Goal: Task Accomplishment & Management: Manage account settings

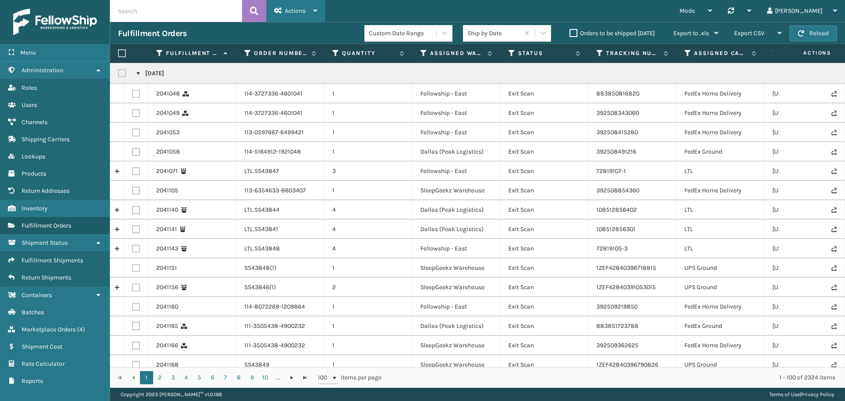
drag, startPoint x: 301, startPoint y: 11, endPoint x: 302, endPoint y: 15, distance: 4.5
click at [301, 11] on span "Actions" at bounding box center [295, 10] width 21 height 7
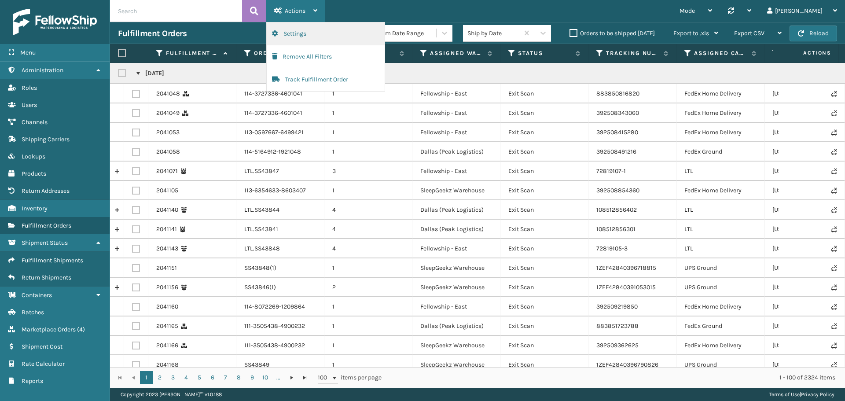
click at [292, 36] on button "Settings" at bounding box center [326, 33] width 118 height 23
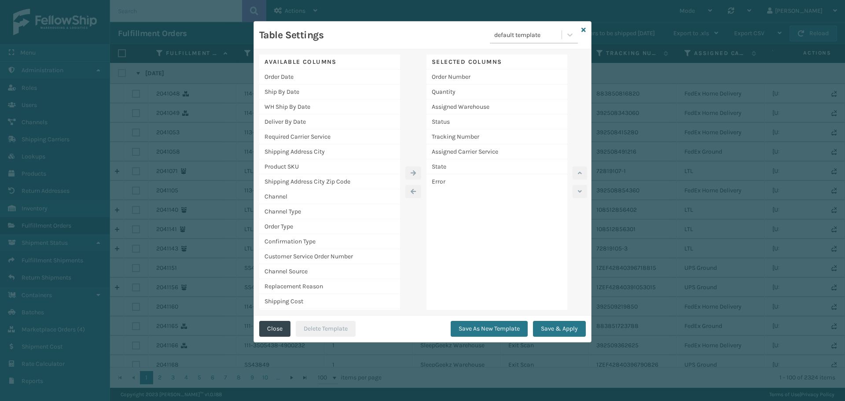
drag, startPoint x: 447, startPoint y: 181, endPoint x: 476, endPoint y: 197, distance: 32.1
click at [476, 197] on div "Selected Columns Order Number Quantity Assigned Warehouse Status Tracking Numbe…" at bounding box center [496, 182] width 141 height 255
click at [447, 181] on div "Error" at bounding box center [496, 181] width 141 height 15
click at [415, 194] on button "button" at bounding box center [413, 191] width 16 height 13
click at [298, 168] on div "Product SKU" at bounding box center [329, 166] width 141 height 15
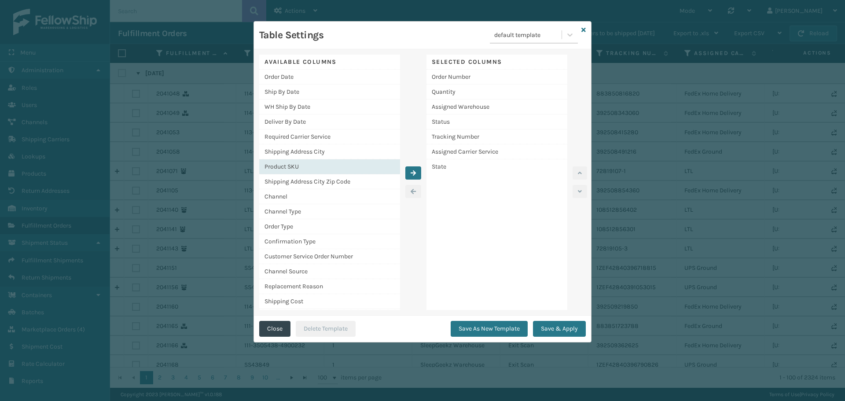
click at [404, 171] on div at bounding box center [413, 182] width 26 height 255
click at [410, 173] on button "button" at bounding box center [413, 172] width 16 height 13
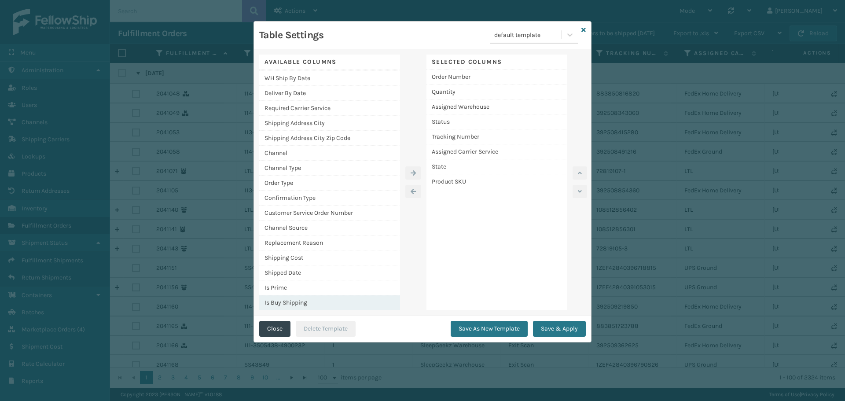
scroll to position [44, 0]
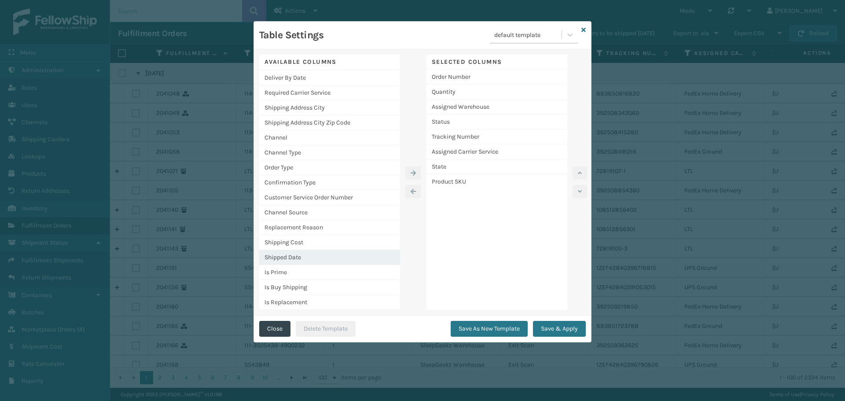
click at [298, 258] on div "Shipped Date" at bounding box center [329, 257] width 141 height 15
click at [417, 176] on button "button" at bounding box center [413, 172] width 16 height 13
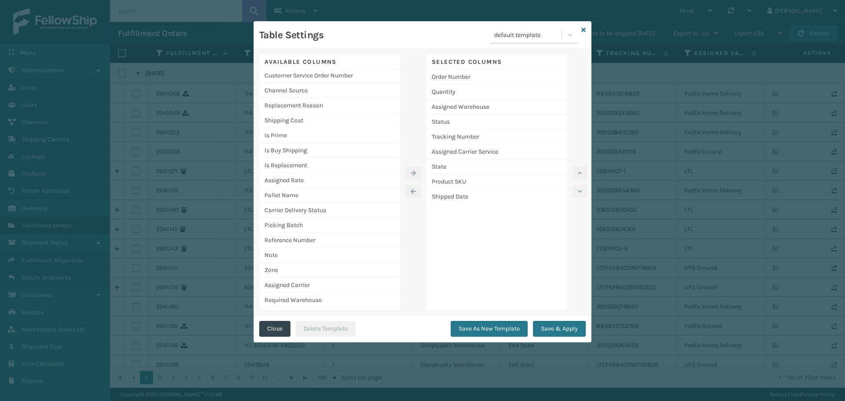
scroll to position [0, 0]
click at [330, 74] on div "Order Date" at bounding box center [329, 77] width 141 height 15
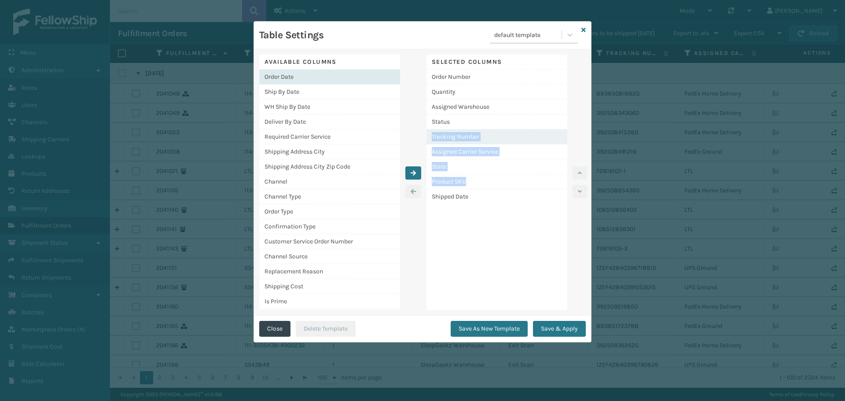
drag, startPoint x: 472, startPoint y: 183, endPoint x: 477, endPoint y: 132, distance: 51.2
click at [474, 120] on div "Order Number Quantity Assigned Warehouse Status Tracking Number Assigned Carrie…" at bounding box center [496, 137] width 141 height 134
click at [517, 180] on div "Product SKU" at bounding box center [496, 181] width 141 height 15
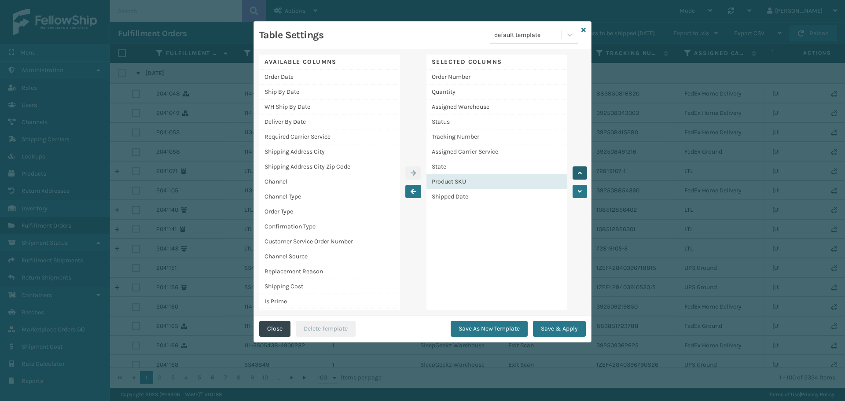
click at [578, 172] on icon "button" at bounding box center [580, 173] width 4 height 6
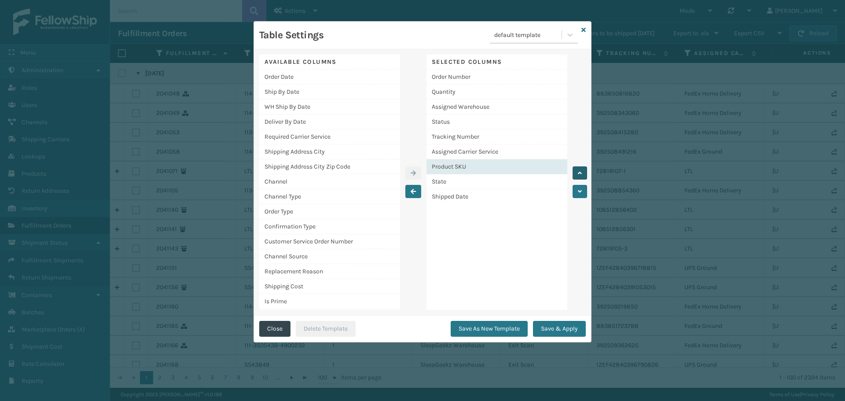
click at [578, 172] on icon "button" at bounding box center [580, 173] width 4 height 6
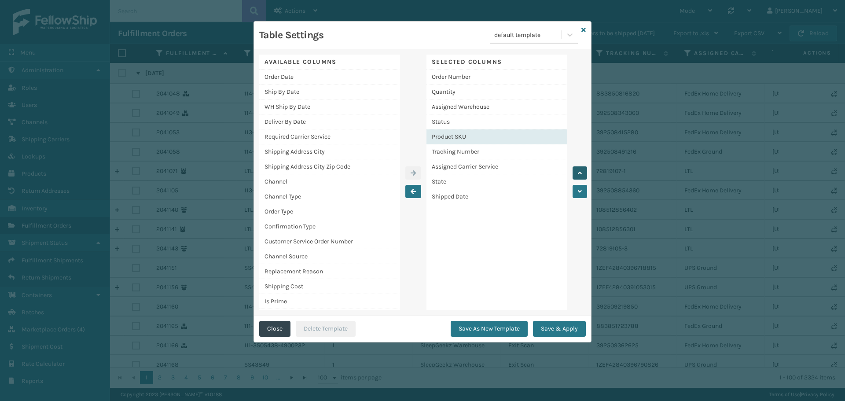
click at [578, 172] on icon "button" at bounding box center [580, 173] width 4 height 6
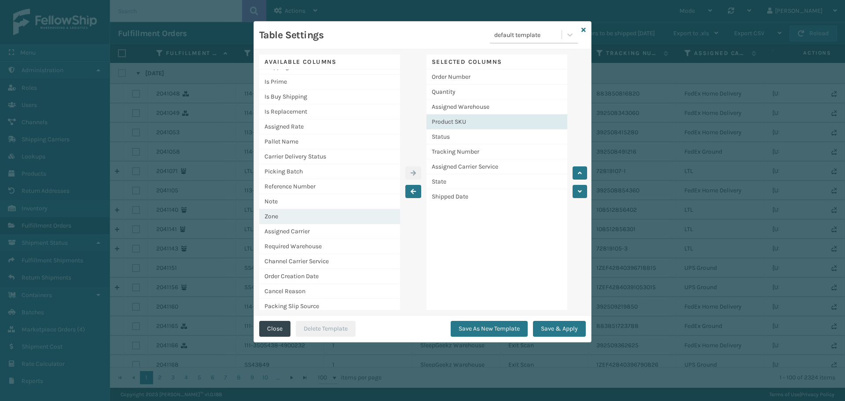
scroll to position [220, 0]
click at [314, 130] on div "Assigned Rate" at bounding box center [329, 126] width 141 height 15
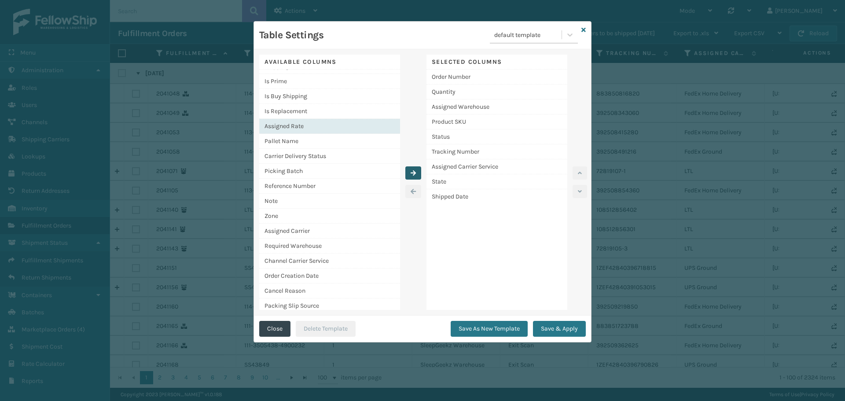
click at [414, 172] on icon "button" at bounding box center [413, 173] width 5 height 6
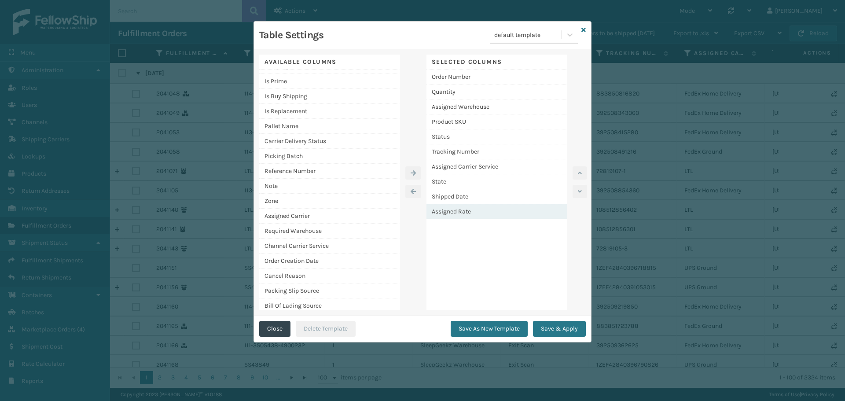
click at [528, 207] on div "Assigned Rate" at bounding box center [496, 211] width 141 height 15
click at [577, 174] on button "button" at bounding box center [579, 172] width 15 height 13
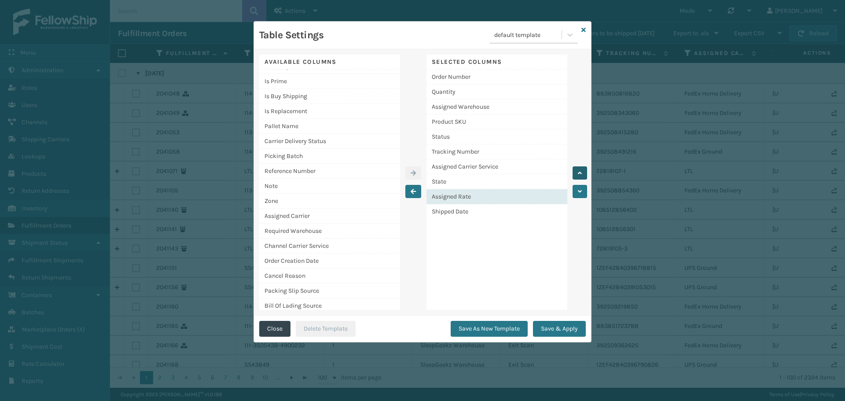
click at [577, 174] on button "button" at bounding box center [579, 172] width 15 height 13
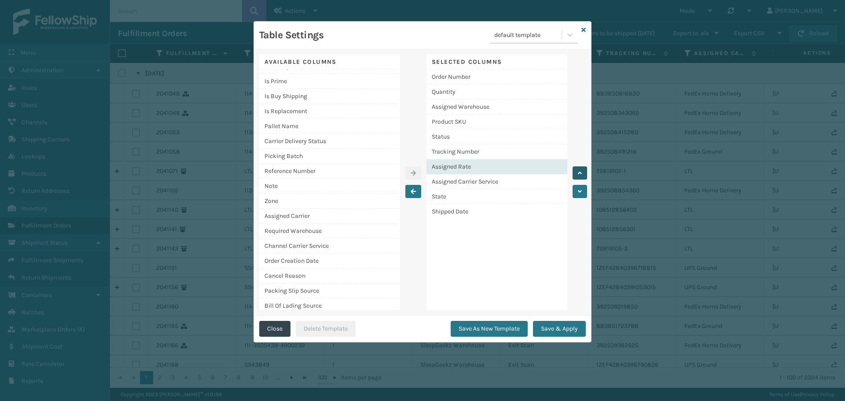
click at [577, 174] on button "button" at bounding box center [579, 172] width 15 height 13
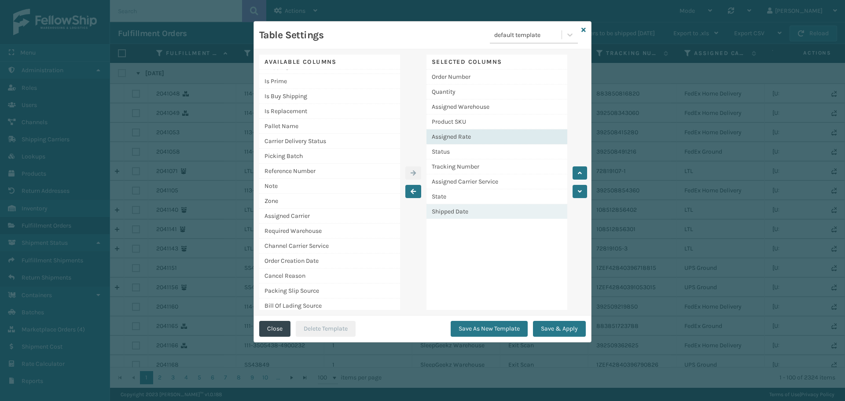
click at [504, 216] on div "Shipped Date" at bounding box center [496, 211] width 141 height 15
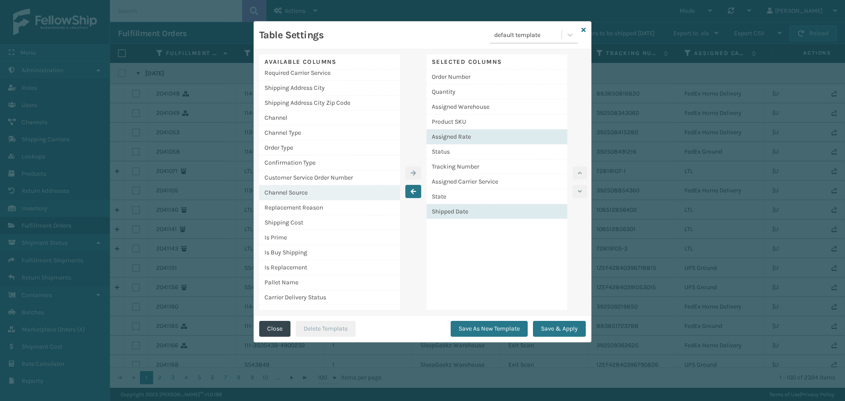
scroll to position [63, 0]
click at [308, 222] on div "Shipping Cost" at bounding box center [329, 223] width 141 height 15
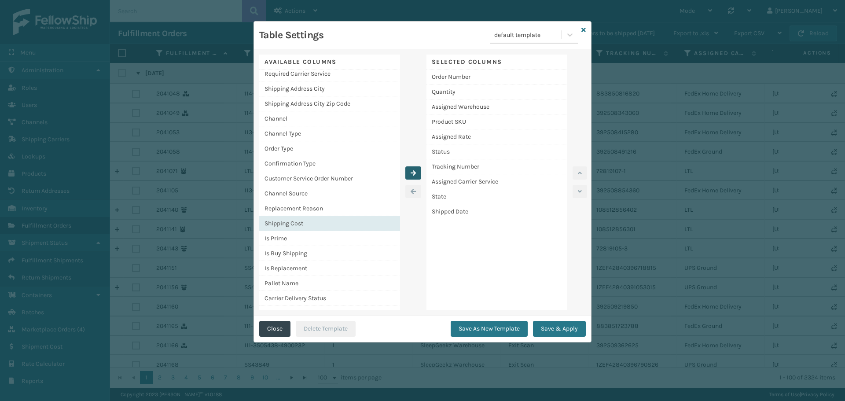
click at [418, 174] on button "button" at bounding box center [413, 172] width 16 height 13
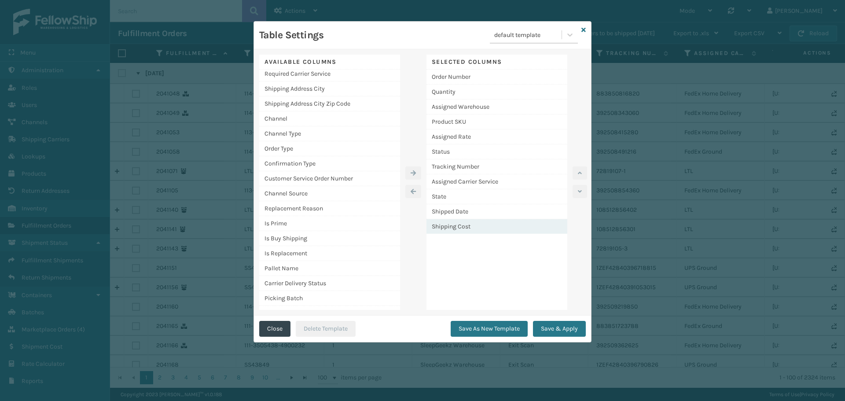
click at [525, 225] on div "Shipping Cost" at bounding box center [496, 226] width 141 height 15
click at [577, 174] on button "button" at bounding box center [579, 172] width 15 height 13
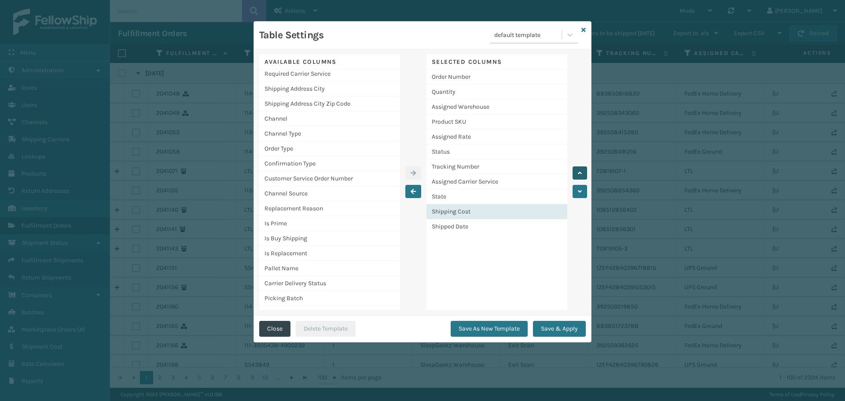
click at [578, 174] on button "button" at bounding box center [579, 172] width 15 height 13
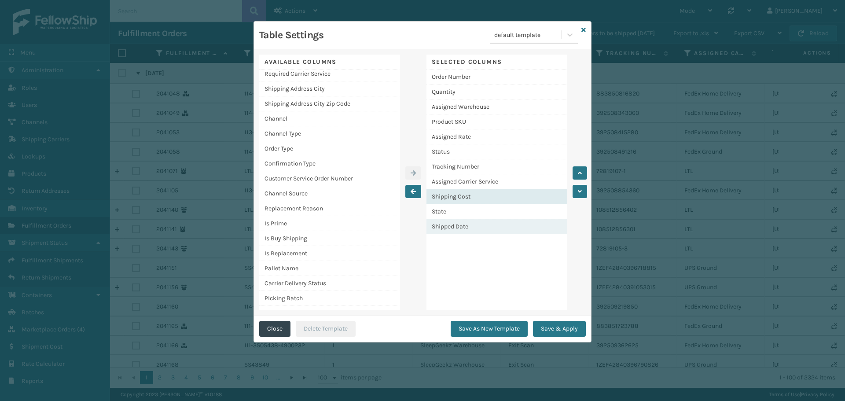
click at [474, 228] on div "Shipped Date" at bounding box center [496, 226] width 141 height 15
click at [513, 226] on div "Shipped Date" at bounding box center [496, 226] width 141 height 15
click at [576, 171] on button "button" at bounding box center [579, 172] width 15 height 13
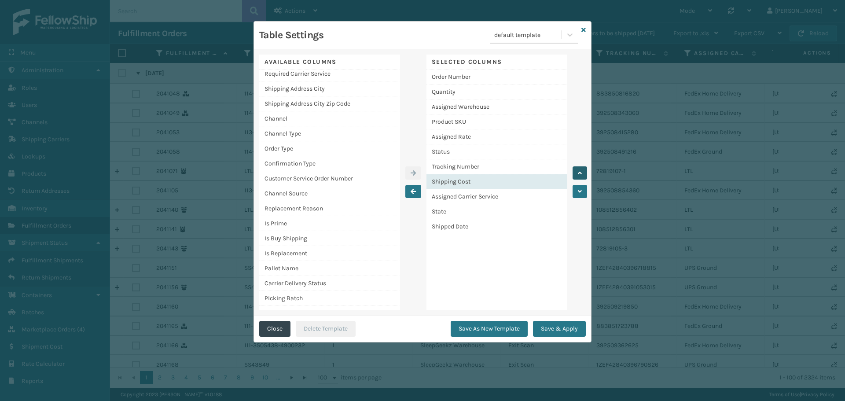
click at [576, 171] on button "button" at bounding box center [579, 172] width 15 height 13
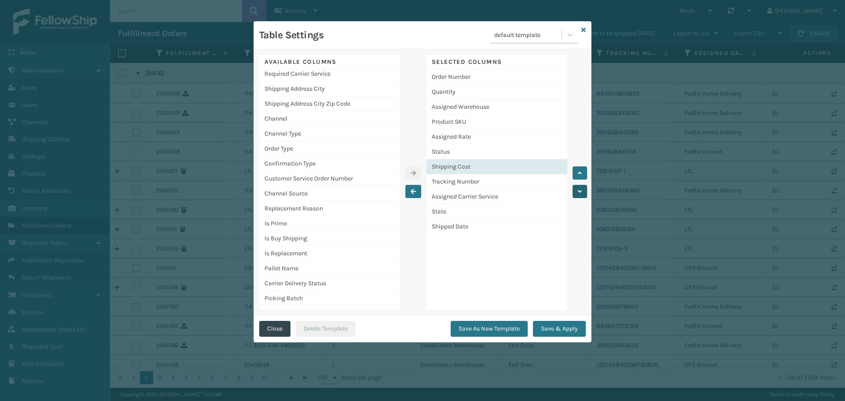
click at [579, 192] on icon "button" at bounding box center [580, 191] width 4 height 6
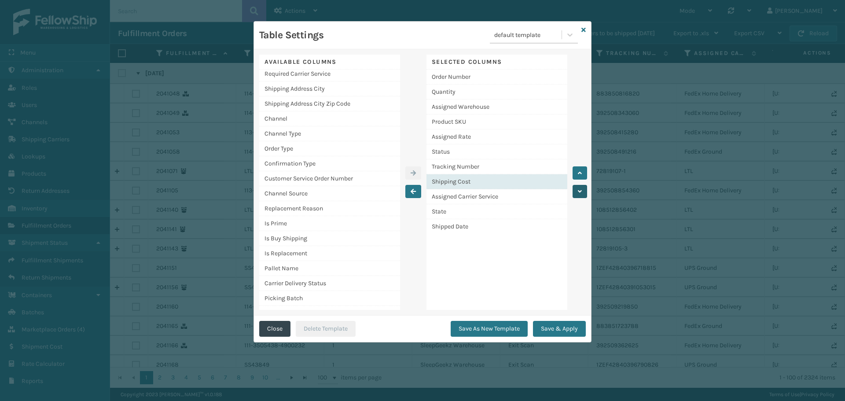
click at [579, 192] on icon "button" at bounding box center [580, 191] width 4 height 6
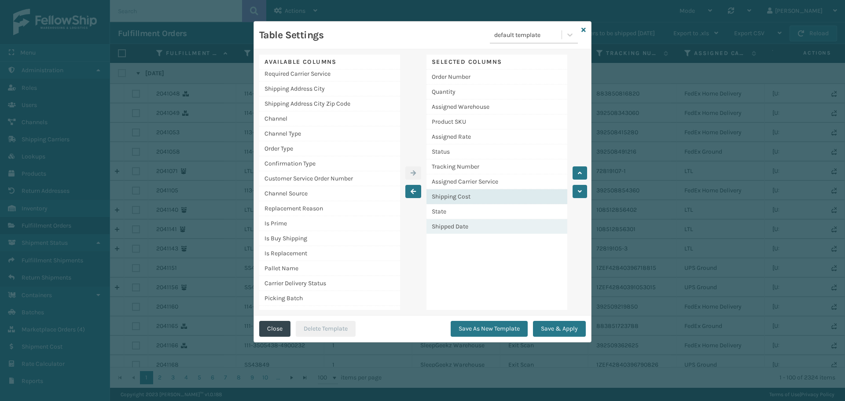
click at [506, 229] on div "Shipped Date" at bounding box center [496, 226] width 141 height 15
click at [511, 225] on div "Shipped Date" at bounding box center [496, 226] width 141 height 15
click at [584, 173] on button "button" at bounding box center [579, 172] width 15 height 13
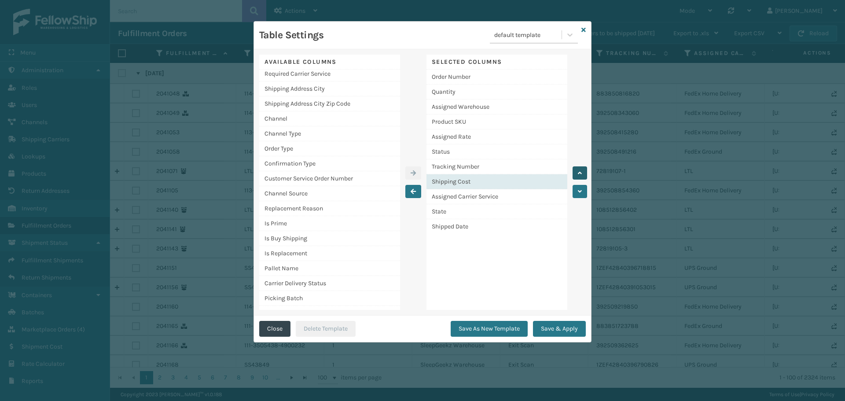
click at [584, 173] on button "button" at bounding box center [579, 172] width 15 height 13
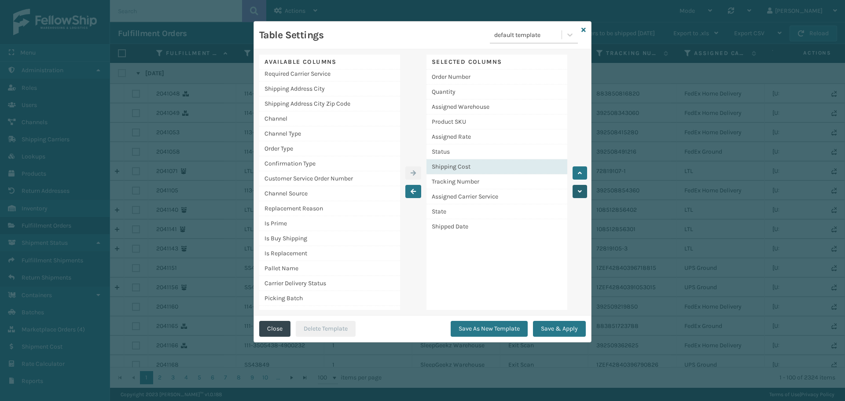
click at [579, 190] on icon "button" at bounding box center [580, 191] width 4 height 6
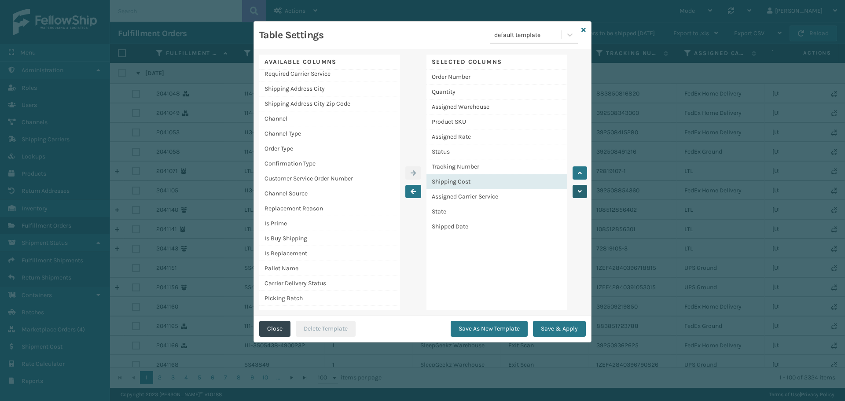
click at [579, 190] on icon "button" at bounding box center [580, 191] width 4 height 6
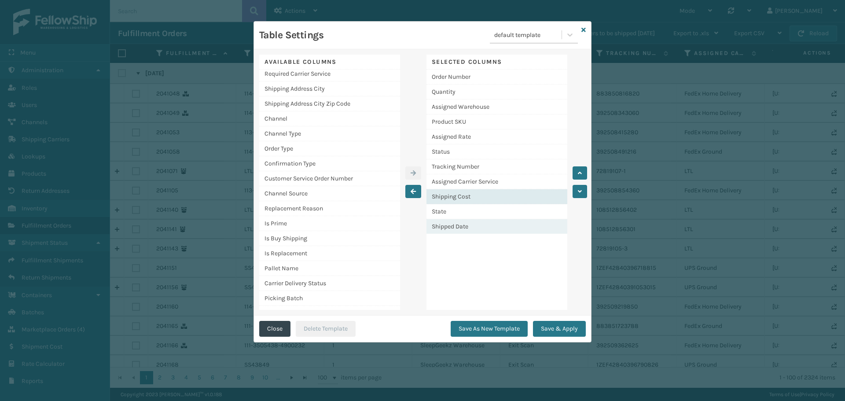
click at [455, 223] on div "Shipped Date" at bounding box center [496, 226] width 141 height 15
click at [455, 225] on div "Shipped Date" at bounding box center [496, 226] width 141 height 15
click at [440, 224] on div "Shipped Date" at bounding box center [496, 226] width 141 height 15
click at [483, 194] on div "Shipping Cost" at bounding box center [496, 196] width 141 height 15
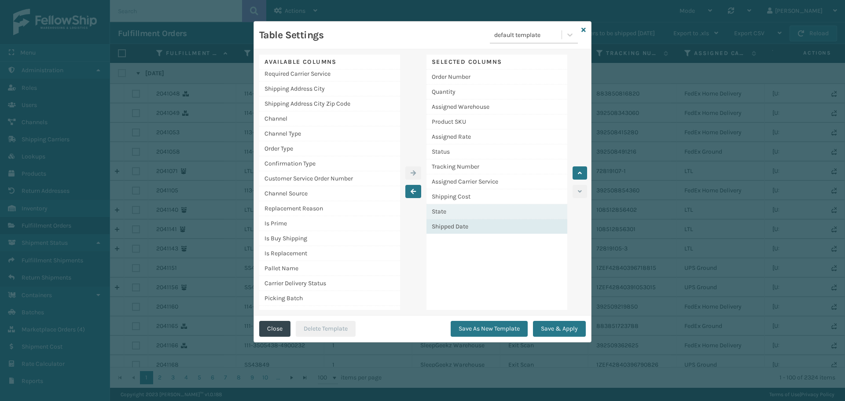
click at [469, 205] on div "State" at bounding box center [496, 211] width 141 height 15
click at [470, 227] on div "Shipped Date" at bounding box center [496, 226] width 141 height 15
click at [450, 225] on div "Shipped Date" at bounding box center [496, 226] width 141 height 15
click at [453, 228] on div "Shipped Date" at bounding box center [496, 226] width 141 height 15
click at [524, 260] on div "Selected Columns Order Number Quantity Assigned Warehouse Product SKU Assigned …" at bounding box center [496, 182] width 141 height 255
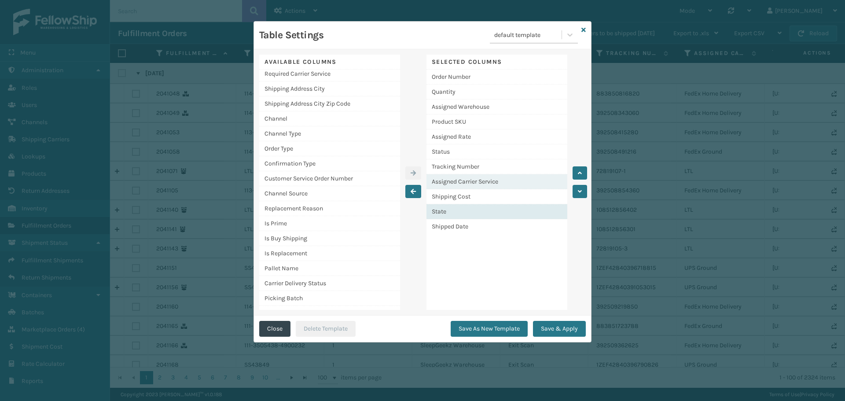
click at [479, 188] on div "Assigned Carrier Service" at bounding box center [496, 181] width 141 height 15
click at [480, 213] on div "State" at bounding box center [496, 211] width 141 height 15
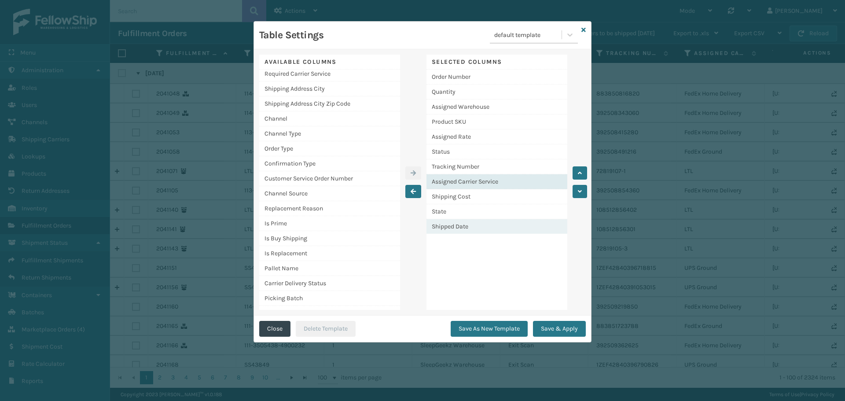
click at [459, 223] on div "Shipped Date" at bounding box center [496, 226] width 141 height 15
click at [456, 227] on div "Shipped Date" at bounding box center [496, 226] width 141 height 15
click at [469, 182] on div "Assigned Carrier Service" at bounding box center [496, 181] width 141 height 15
click at [459, 222] on div "Shipped Date" at bounding box center [496, 226] width 141 height 15
click at [583, 171] on button "button" at bounding box center [579, 172] width 15 height 13
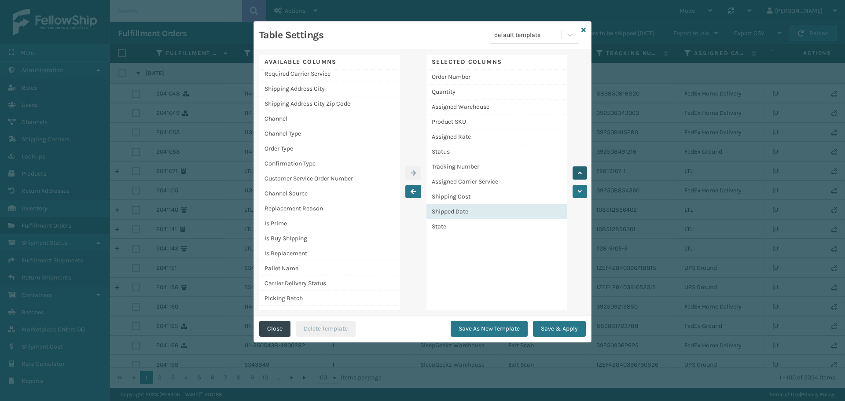
click at [583, 171] on button "button" at bounding box center [579, 172] width 15 height 13
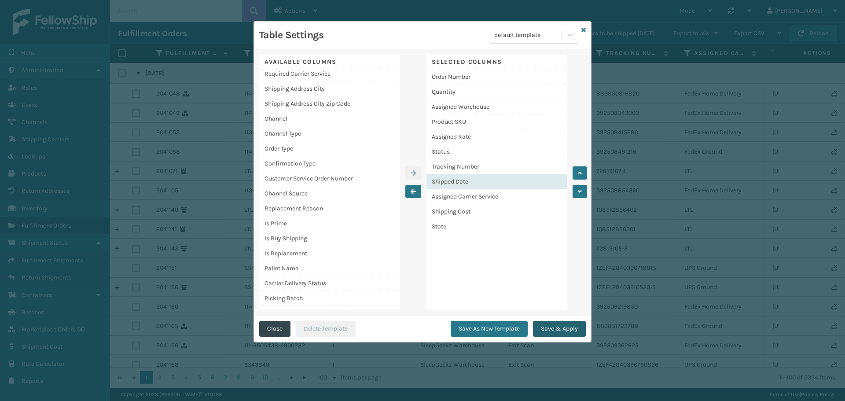
click at [565, 330] on button "Save & Apply" at bounding box center [559, 329] width 53 height 16
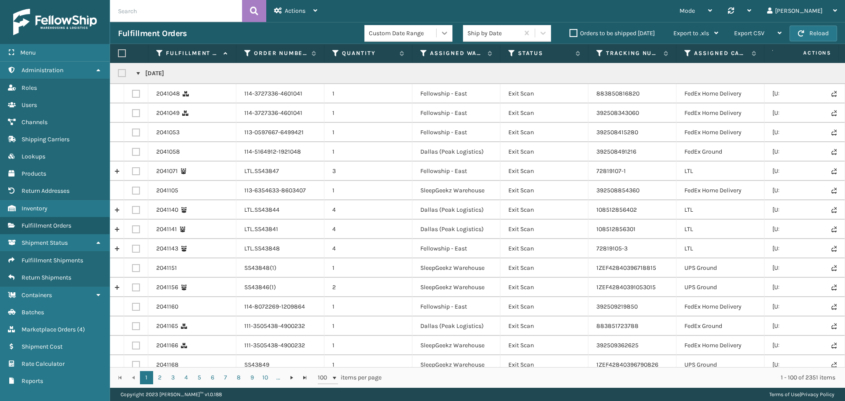
click at [447, 32] on icon at bounding box center [444, 33] width 9 height 9
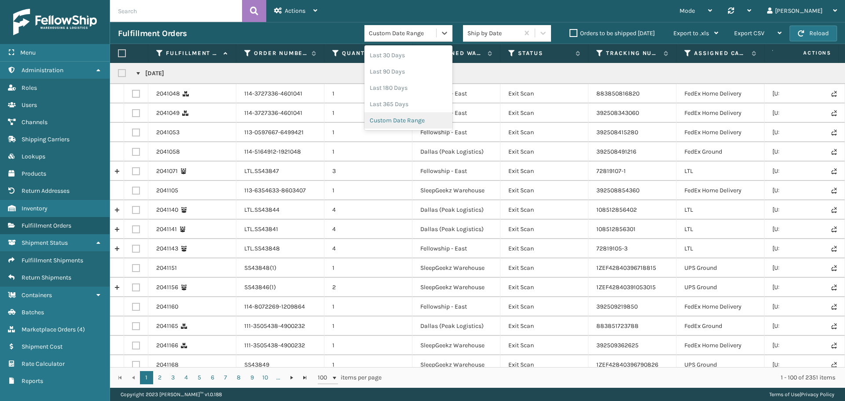
click at [403, 121] on div "Custom Date Range" at bounding box center [408, 120] width 88 height 16
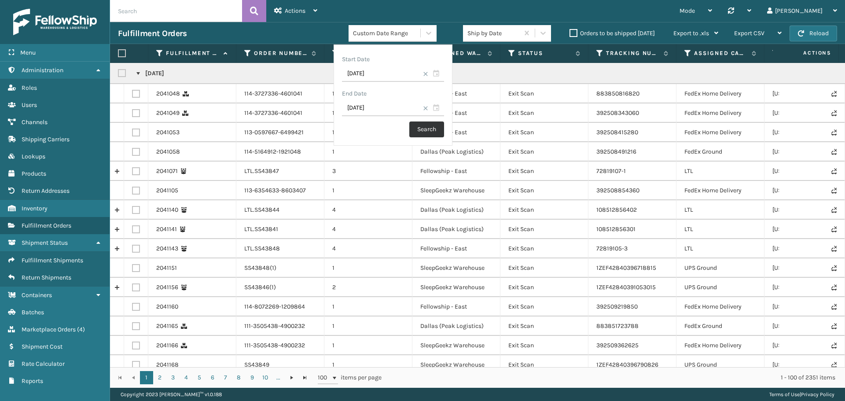
click at [422, 128] on button "Search" at bounding box center [426, 129] width 35 height 16
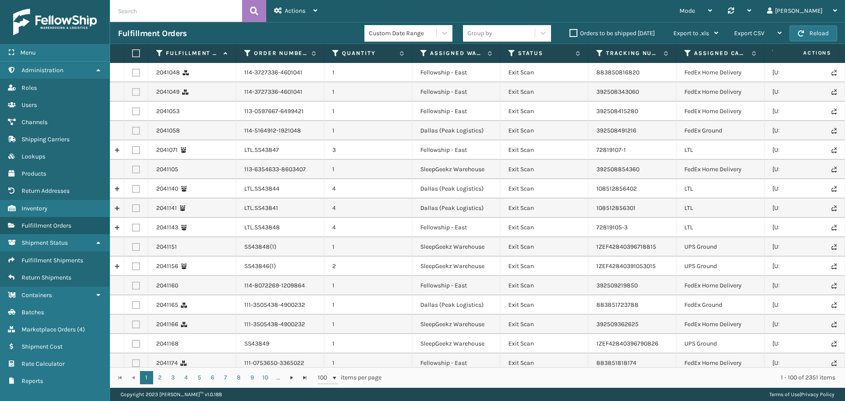
click at [134, 56] on label at bounding box center [134, 53] width 5 height 8
click at [132, 56] on input "checkbox" at bounding box center [132, 54] width 0 height 6
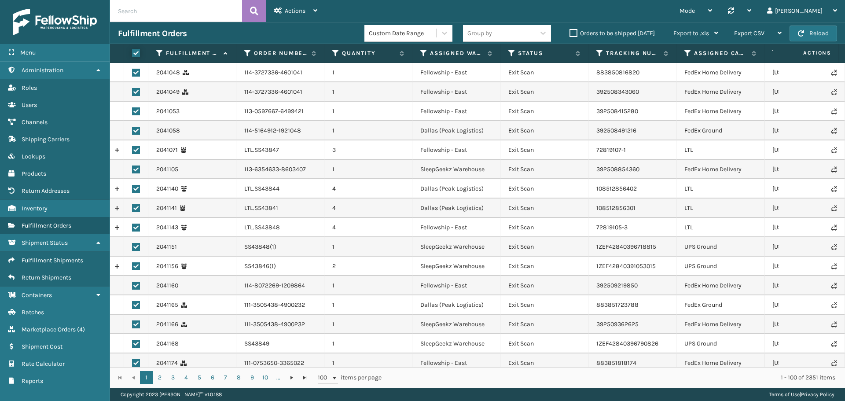
checkbox input "true"
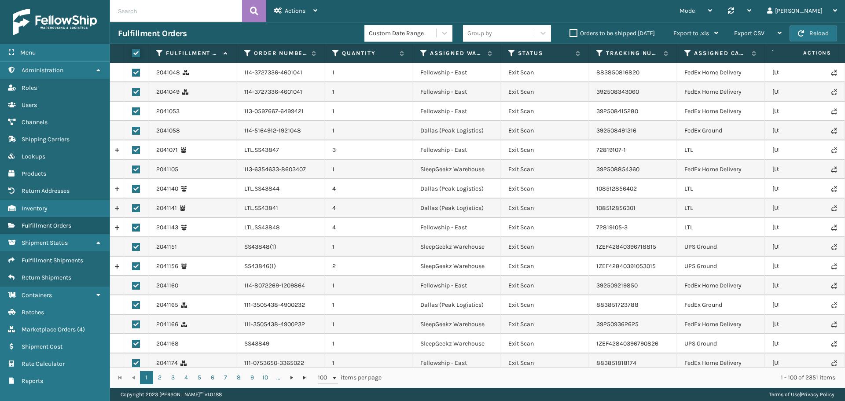
checkbox input "true"
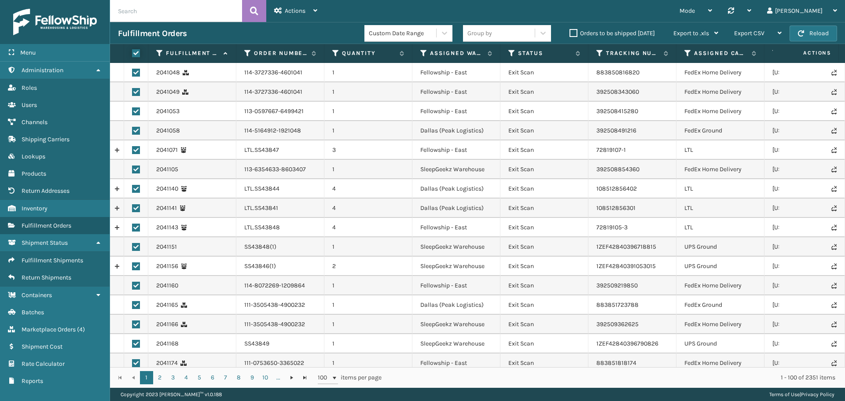
checkbox input "true"
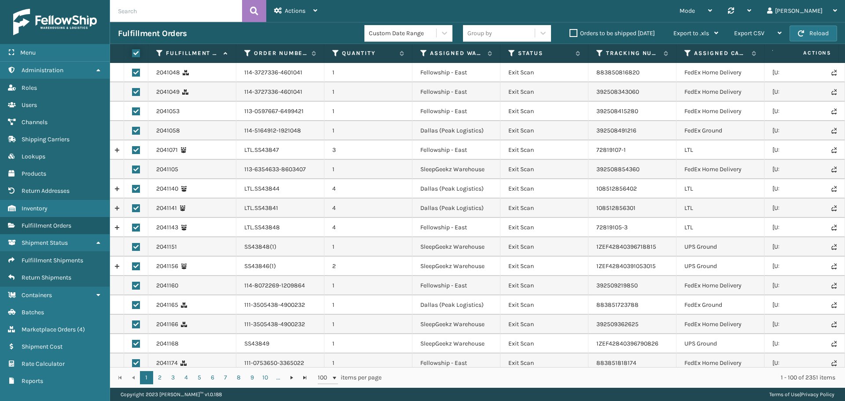
checkbox input "true"
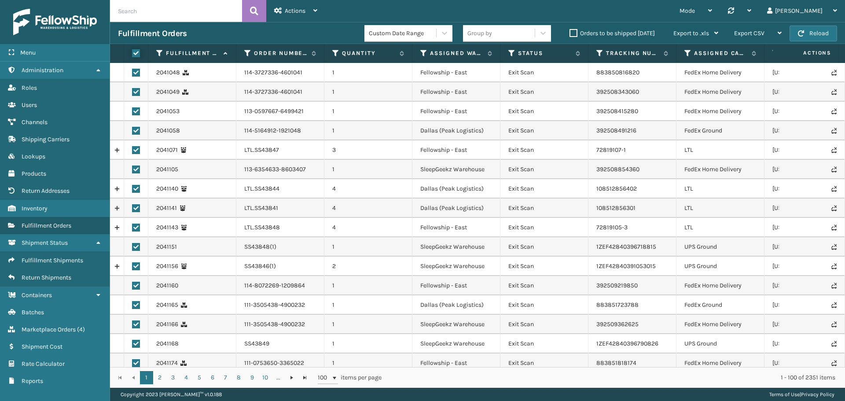
checkbox input "true"
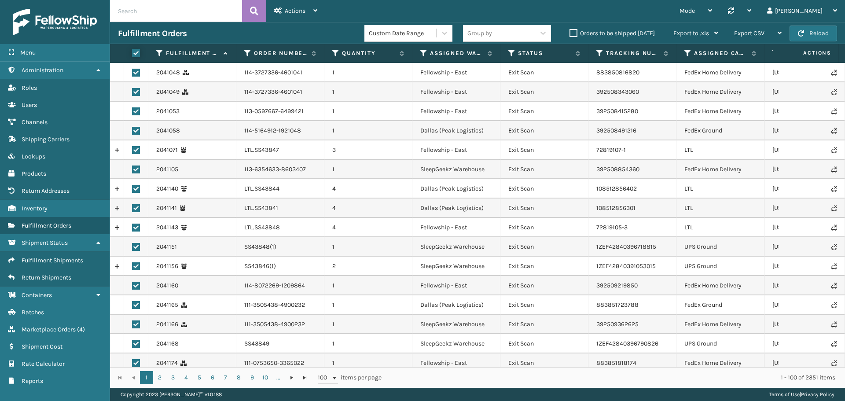
checkbox input "true"
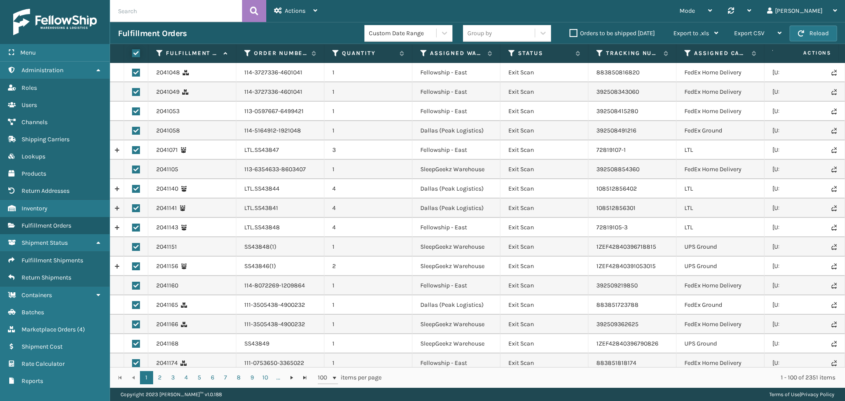
checkbox input "true"
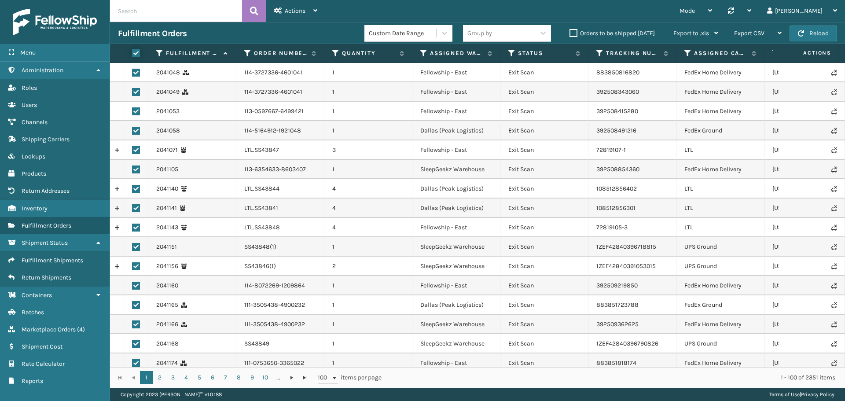
checkbox input "true"
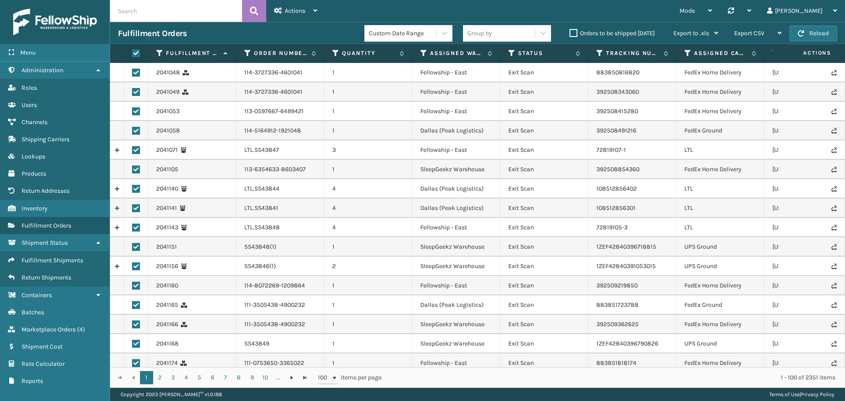
checkbox input "true"
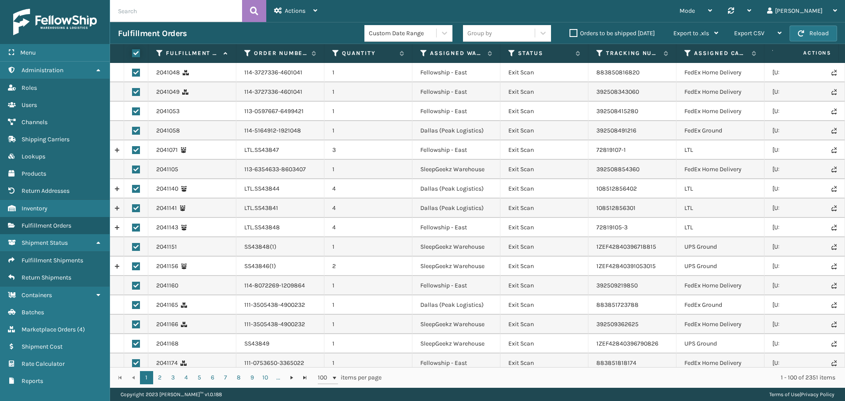
checkbox input "true"
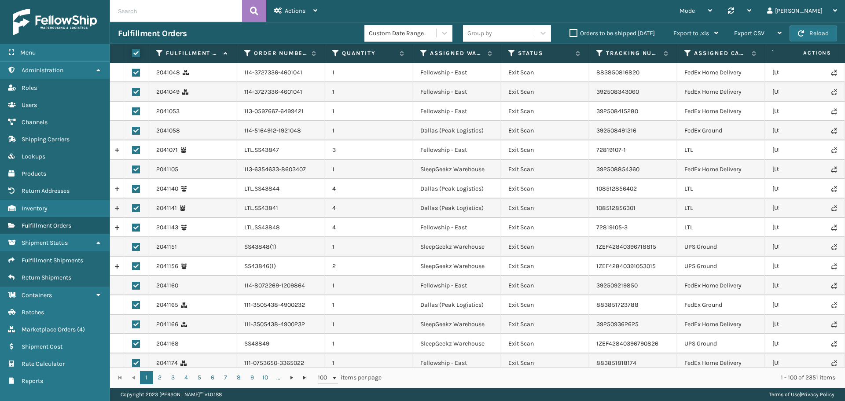
checkbox input "true"
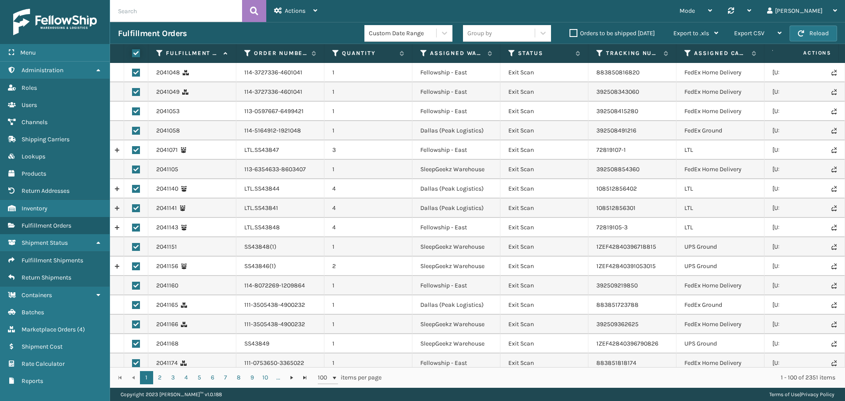
checkbox input "true"
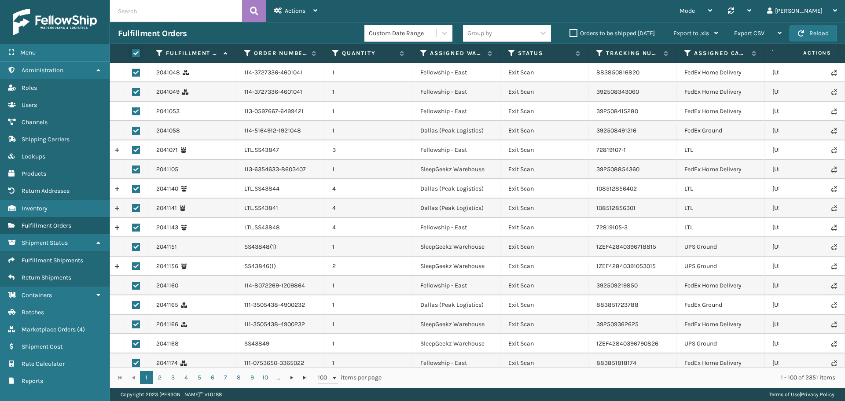
checkbox input "true"
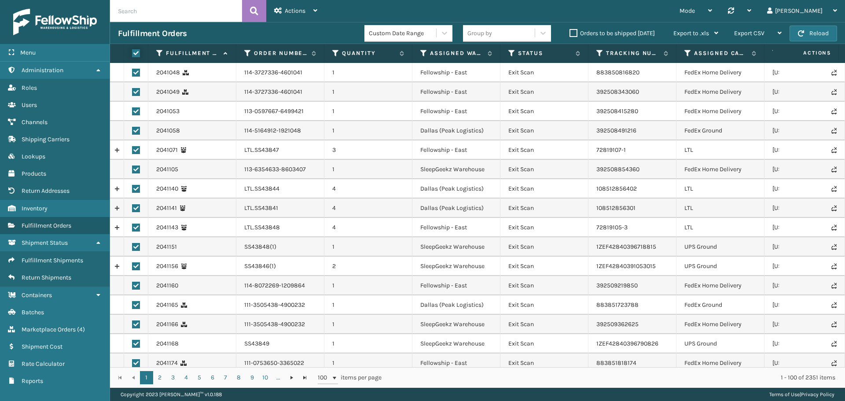
checkbox input "true"
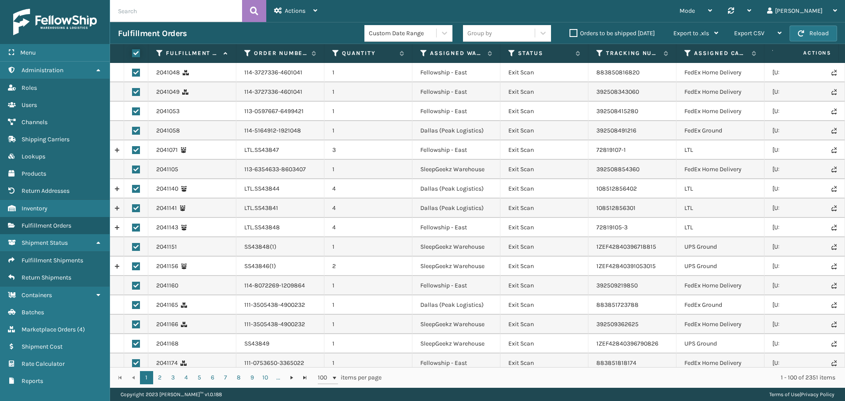
checkbox input "true"
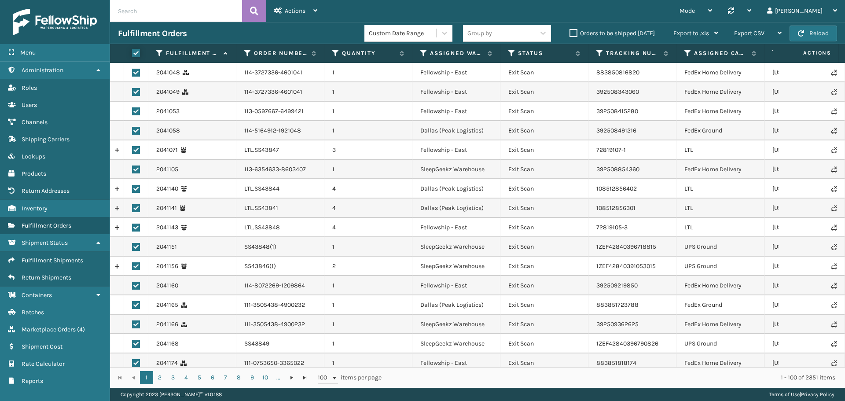
checkbox input "true"
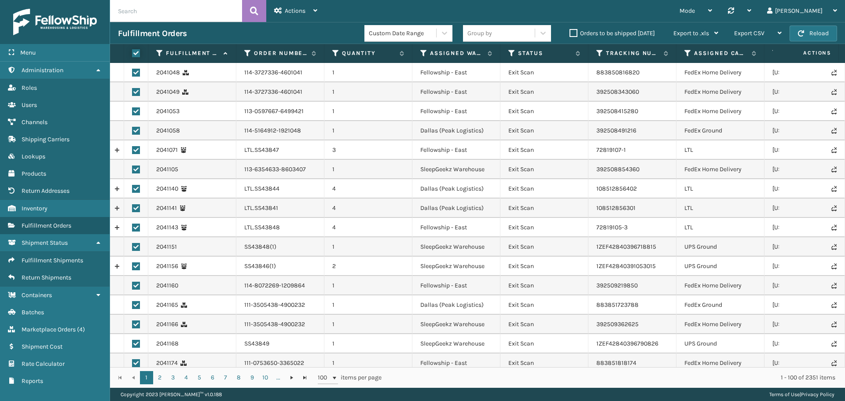
checkbox input "true"
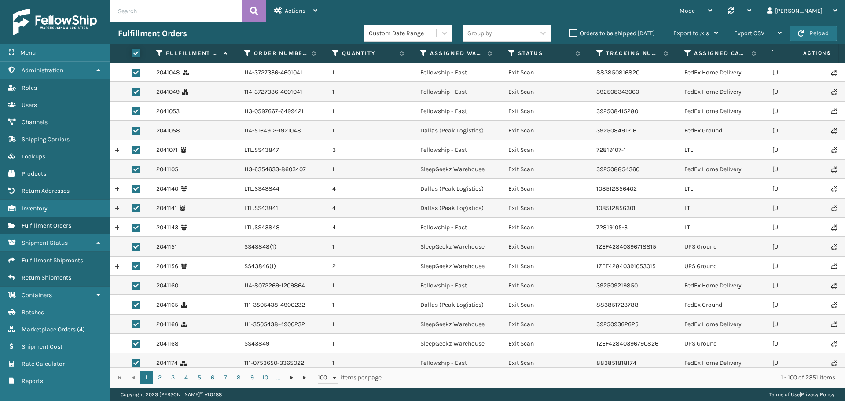
checkbox input "true"
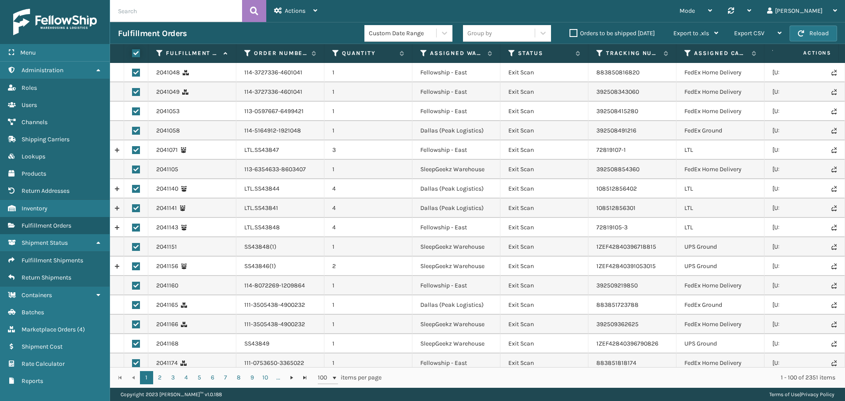
checkbox input "true"
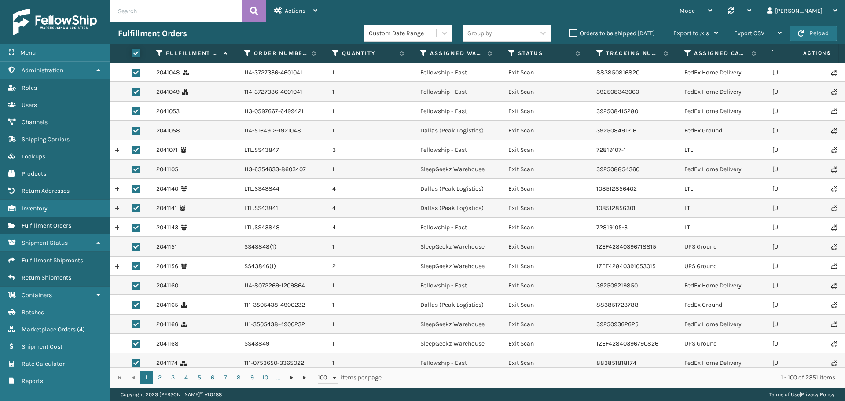
checkbox input "true"
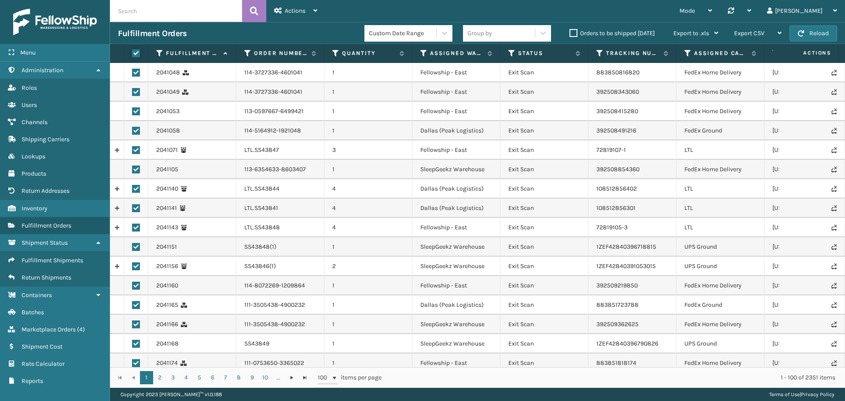
checkbox input "true"
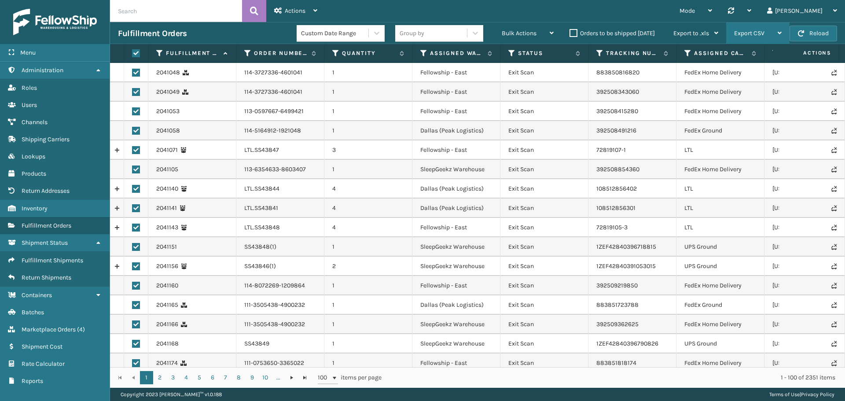
click at [780, 33] on icon at bounding box center [779, 33] width 4 height 6
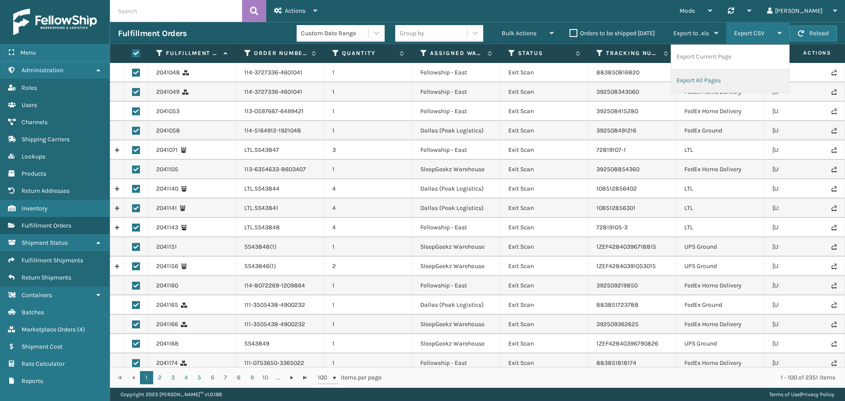
click at [732, 75] on li "Export All Pages" at bounding box center [730, 81] width 118 height 24
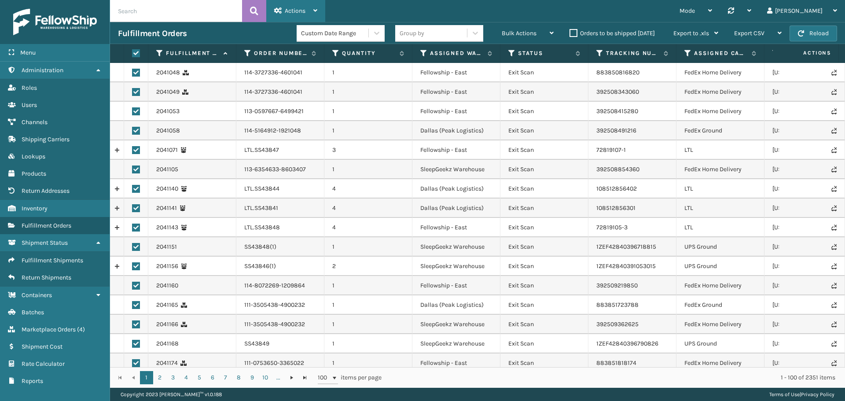
click at [308, 8] on div "Actions" at bounding box center [295, 11] width 43 height 22
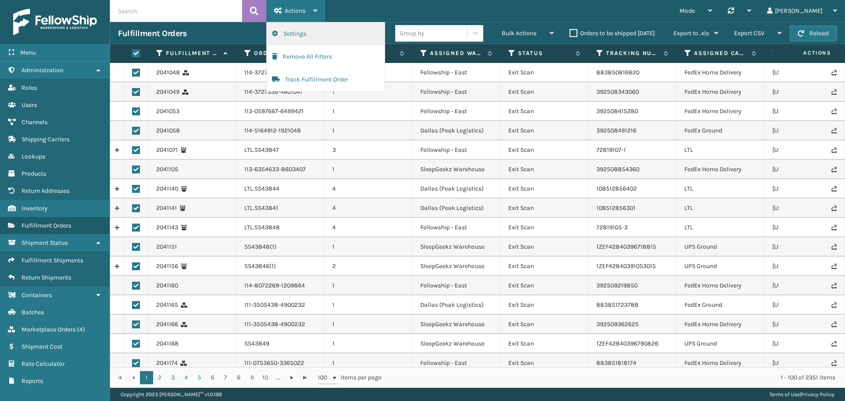
click at [296, 36] on button "Settings" at bounding box center [326, 33] width 118 height 23
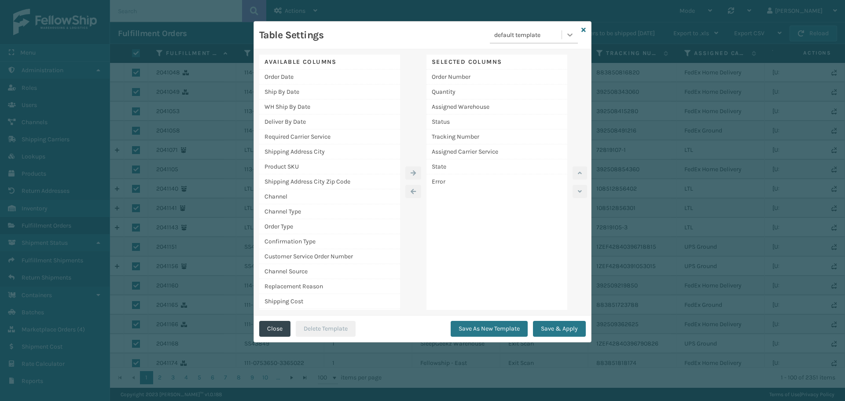
click at [568, 37] on icon at bounding box center [569, 34] width 9 height 9
click at [540, 59] on div "default template" at bounding box center [534, 57] width 88 height 16
drag, startPoint x: 285, startPoint y: 166, endPoint x: 361, endPoint y: 165, distance: 76.1
click at [285, 166] on div "Product SKU" at bounding box center [329, 166] width 141 height 15
click at [416, 172] on icon "button" at bounding box center [413, 173] width 5 height 6
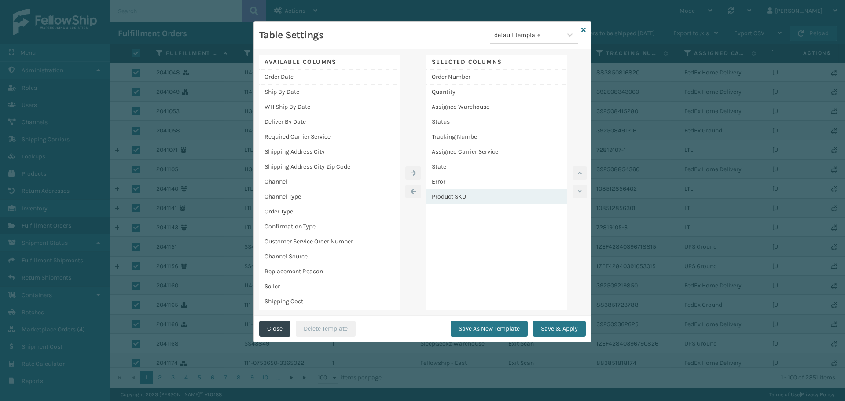
click at [483, 199] on div "Product SKU" at bounding box center [496, 196] width 141 height 15
click at [584, 172] on button "button" at bounding box center [579, 172] width 15 height 13
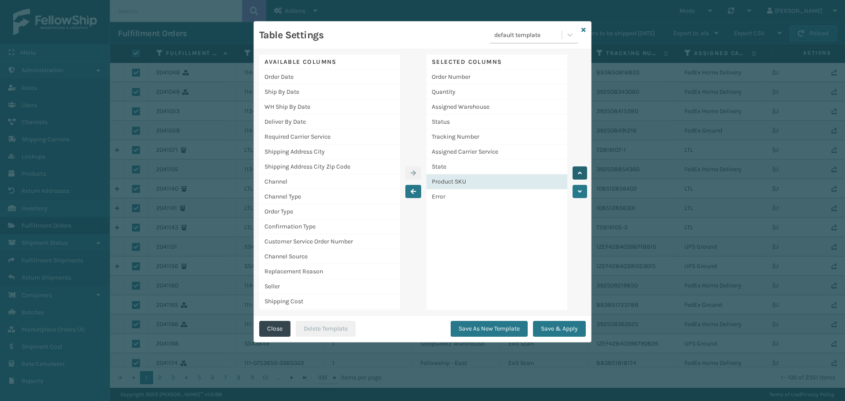
click at [584, 172] on button "button" at bounding box center [579, 172] width 15 height 13
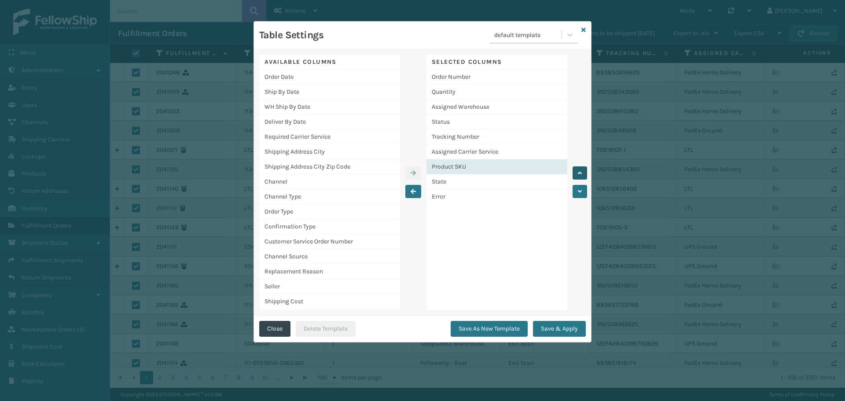
click at [584, 172] on button "button" at bounding box center [579, 172] width 15 height 13
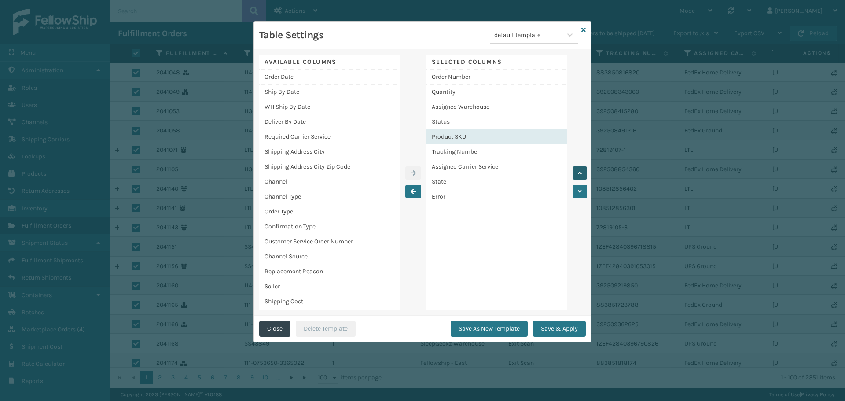
click at [584, 172] on button "button" at bounding box center [579, 172] width 15 height 13
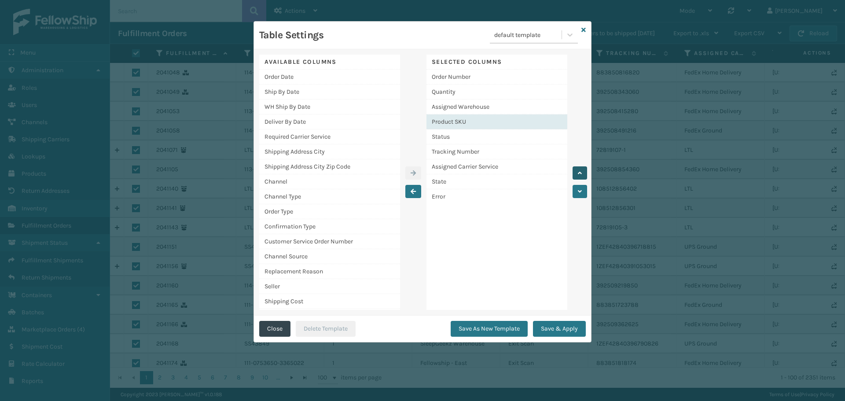
click at [584, 172] on button "button" at bounding box center [579, 172] width 15 height 13
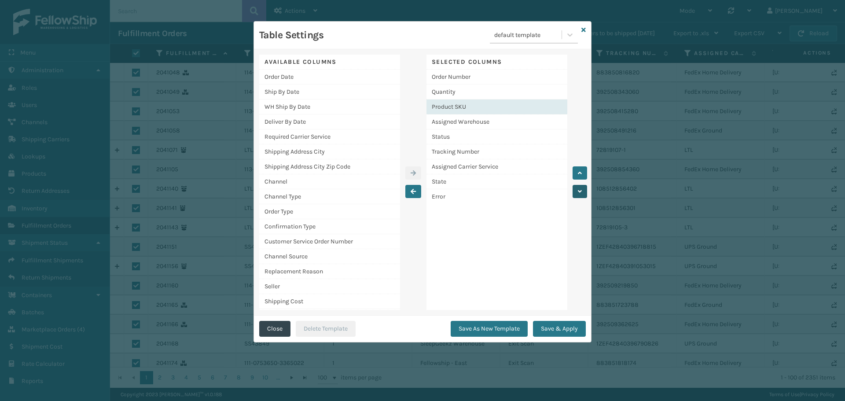
click at [584, 189] on button "button" at bounding box center [579, 191] width 15 height 13
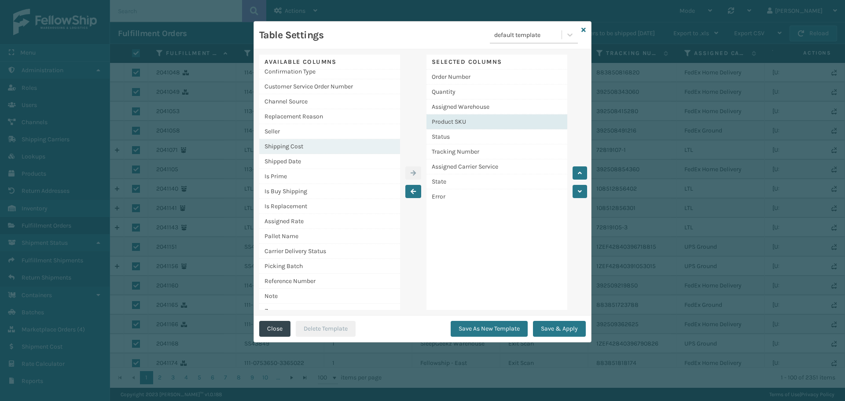
scroll to position [220, 0]
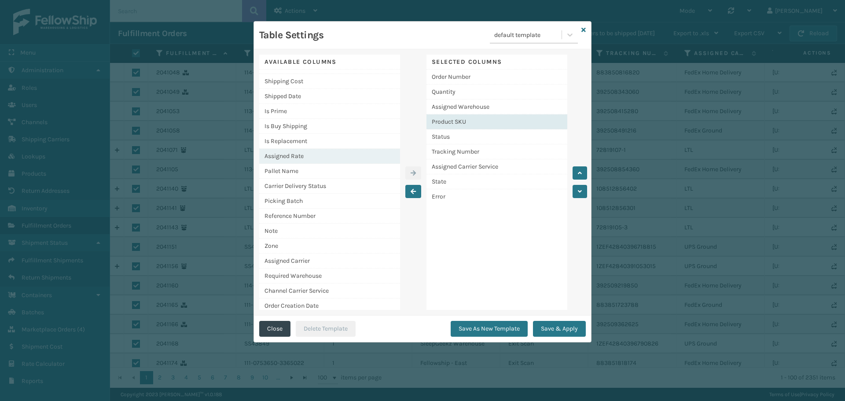
click at [301, 157] on div "Assigned Rate" at bounding box center [329, 156] width 141 height 15
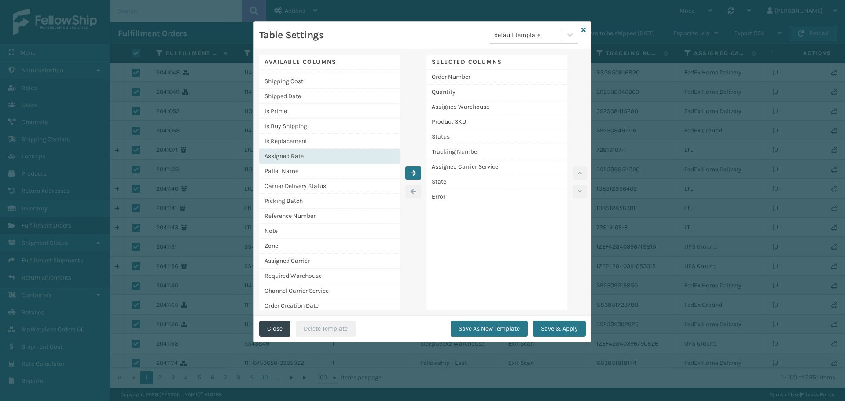
click at [414, 166] on div at bounding box center [413, 182] width 26 height 255
click at [414, 172] on icon "button" at bounding box center [413, 173] width 5 height 6
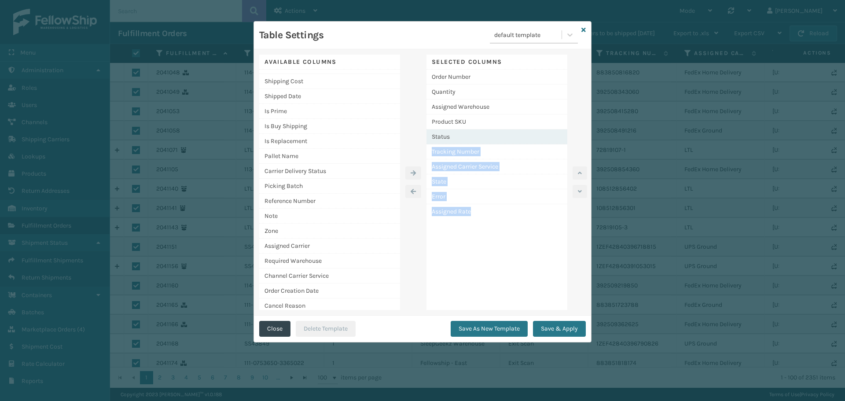
drag, startPoint x: 473, startPoint y: 213, endPoint x: 494, endPoint y: 144, distance: 72.5
click at [494, 144] on div "Order Number Quantity Assigned Warehouse Product SKU Status Tracking Number Ass…" at bounding box center [496, 144] width 141 height 149
click at [485, 211] on div "Assigned Rate" at bounding box center [496, 211] width 141 height 15
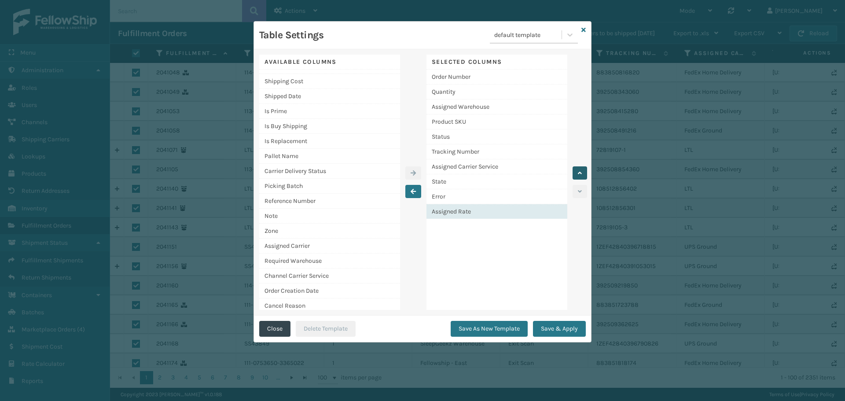
click at [583, 174] on button "button" at bounding box center [579, 172] width 15 height 13
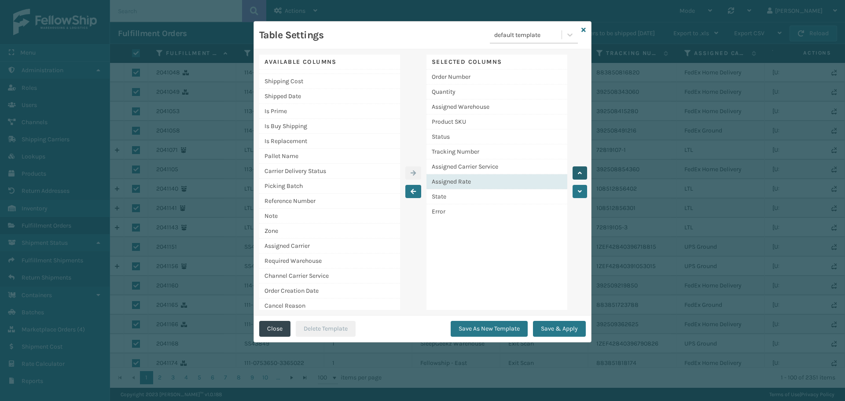
click at [583, 174] on button "button" at bounding box center [579, 172] width 15 height 13
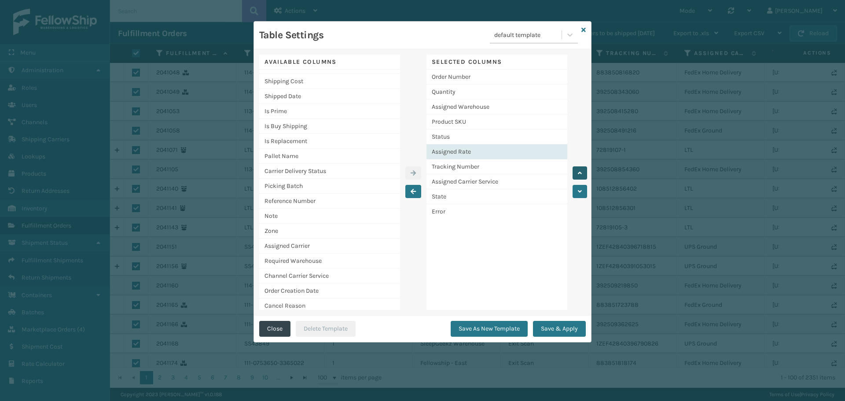
click at [583, 174] on button "button" at bounding box center [579, 172] width 15 height 13
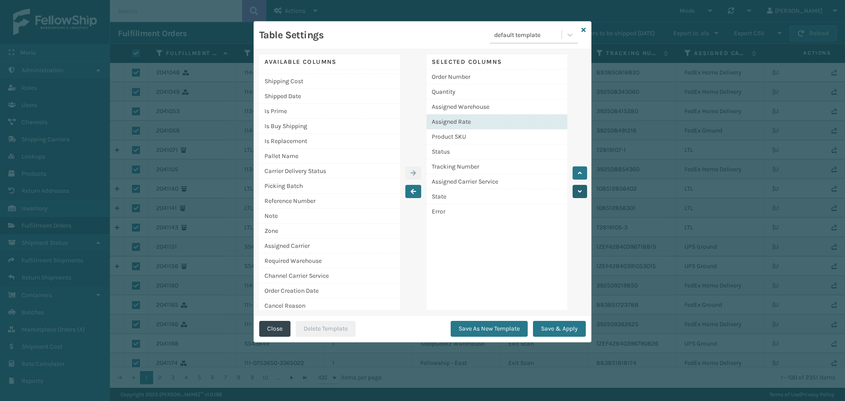
click at [581, 186] on button "button" at bounding box center [579, 191] width 15 height 13
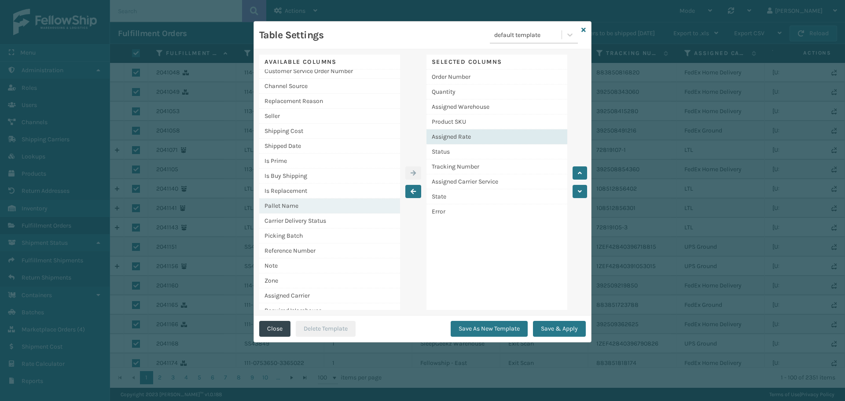
scroll to position [166, 0]
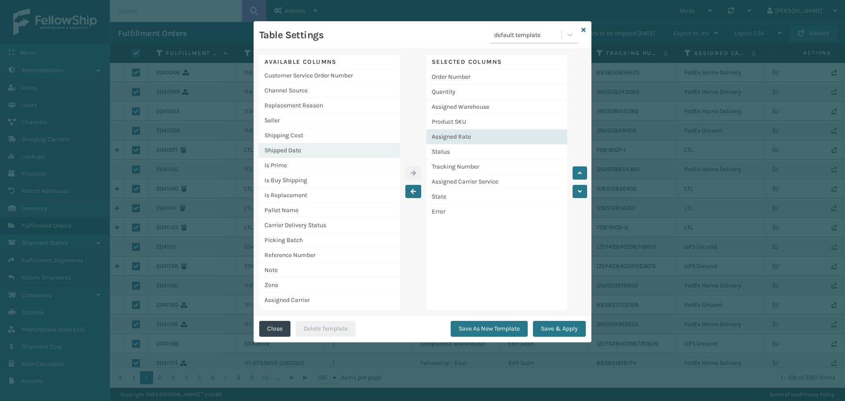
click at [302, 155] on div "Shipped Date" at bounding box center [329, 150] width 141 height 15
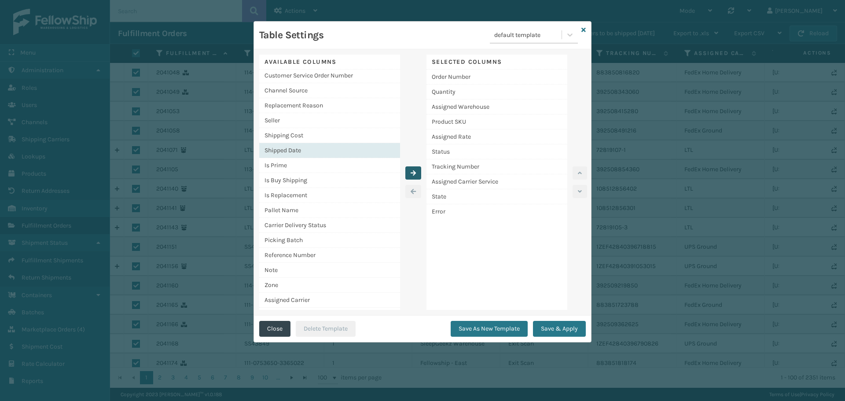
click at [412, 174] on icon "button" at bounding box center [413, 173] width 5 height 6
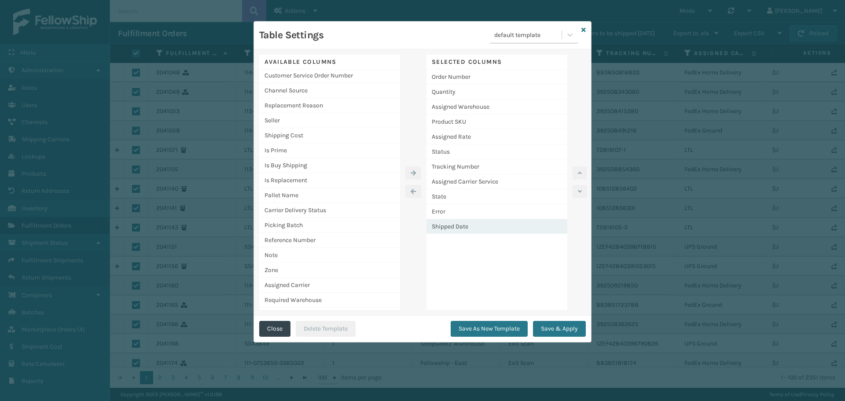
click at [504, 228] on div "Shipped Date" at bounding box center [496, 226] width 141 height 15
click at [578, 170] on icon "button" at bounding box center [580, 173] width 4 height 6
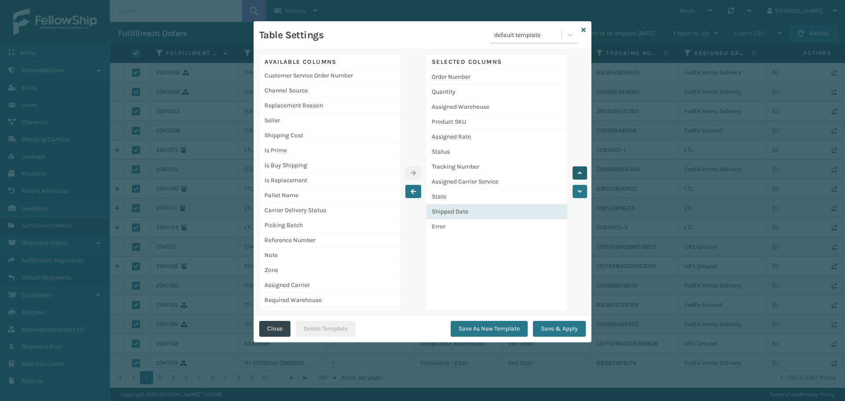
click at [579, 170] on icon "button" at bounding box center [580, 173] width 4 height 6
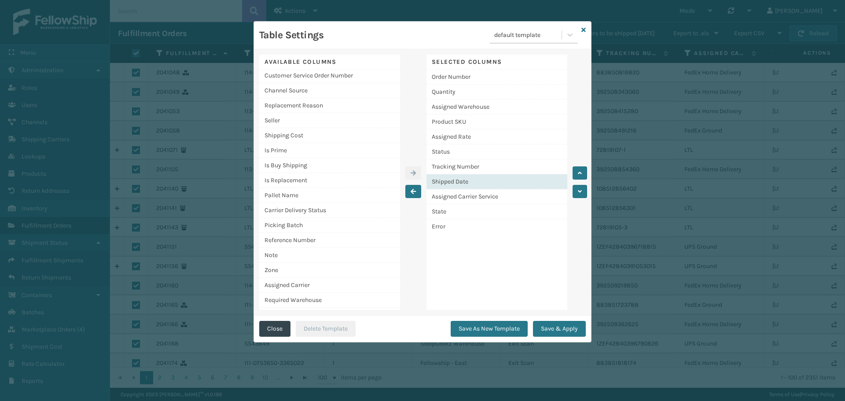
click at [503, 260] on div "Selected Columns Order Number Quantity Assigned Warehouse Product SKU Assigned …" at bounding box center [496, 182] width 141 height 255
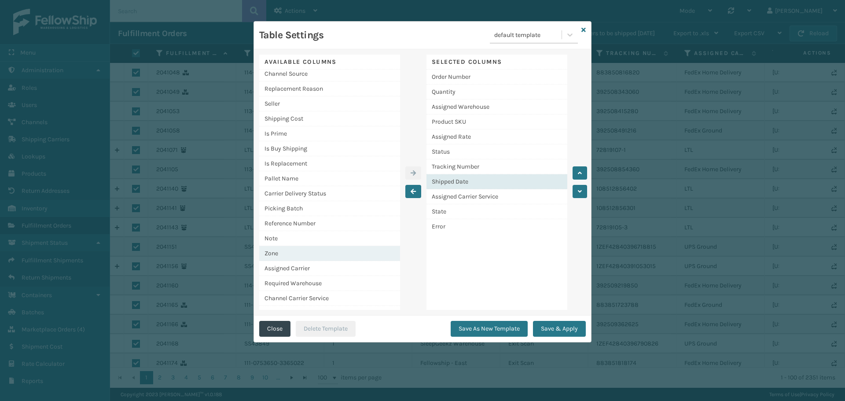
scroll to position [210, 0]
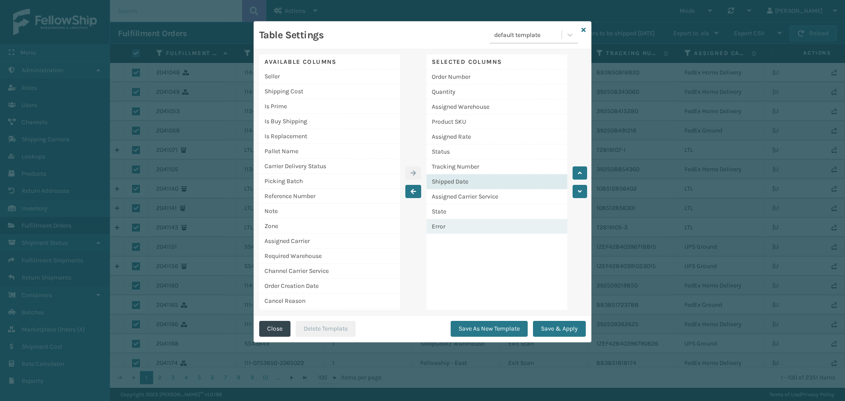
click at [447, 227] on div "Error" at bounding box center [496, 226] width 141 height 15
click at [412, 193] on icon "button" at bounding box center [413, 191] width 5 height 6
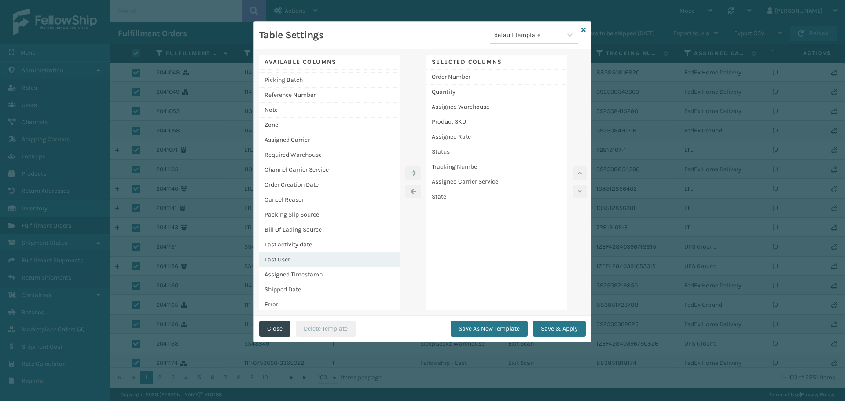
scroll to position [313, 0]
click at [302, 290] on div "Shipped Date" at bounding box center [329, 287] width 141 height 15
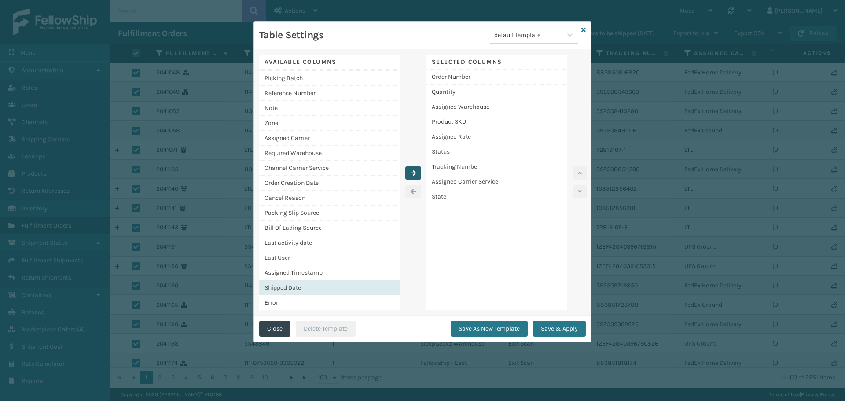
click at [413, 176] on button "button" at bounding box center [413, 172] width 16 height 13
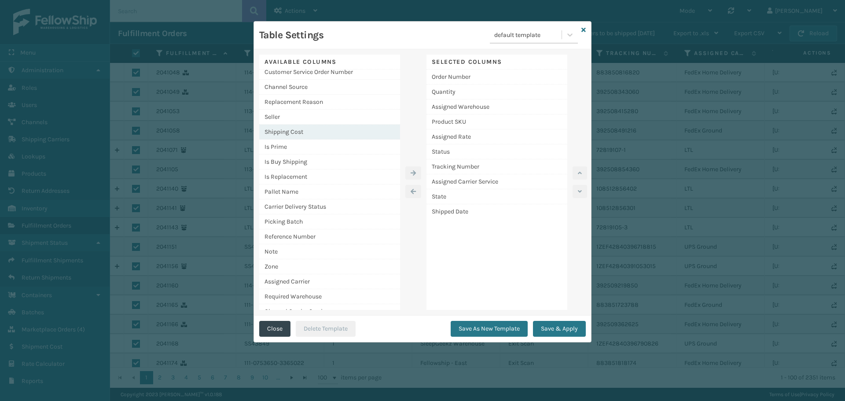
scroll to position [166, 0]
click at [313, 138] on div "Shipping Cost" at bounding box center [329, 135] width 141 height 15
click at [414, 170] on icon "button" at bounding box center [413, 173] width 5 height 6
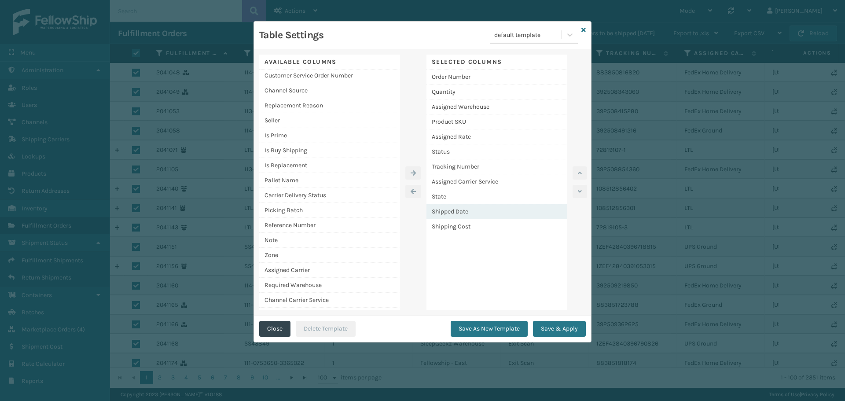
click at [475, 209] on div "Shipped Date" at bounding box center [496, 211] width 141 height 15
click at [583, 169] on button "button" at bounding box center [579, 172] width 15 height 13
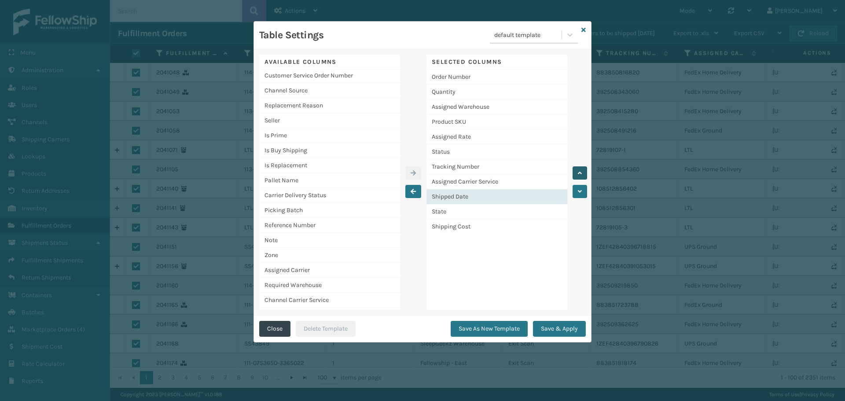
click at [583, 169] on button "button" at bounding box center [579, 172] width 15 height 13
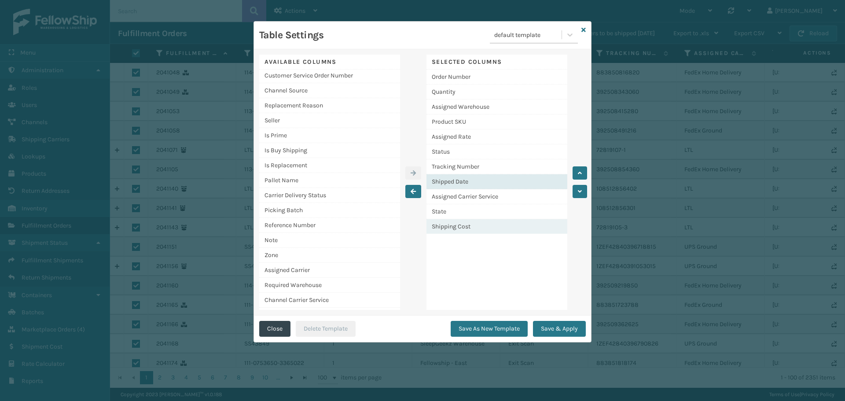
click at [469, 226] on div "Shipping Cost" at bounding box center [496, 226] width 141 height 15
click at [458, 227] on div "Shipping Cost" at bounding box center [496, 226] width 141 height 15
click at [455, 177] on div "Shipped Date" at bounding box center [496, 181] width 141 height 15
click at [451, 231] on div "Shipping Cost" at bounding box center [496, 226] width 141 height 15
click at [579, 173] on icon "button" at bounding box center [580, 173] width 4 height 6
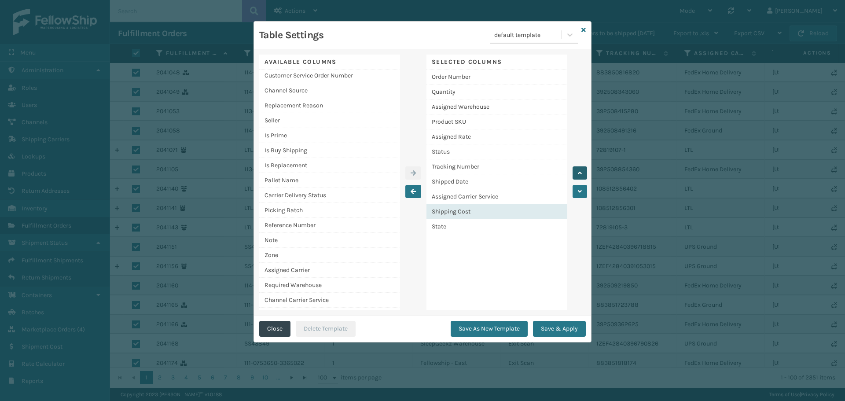
click at [579, 173] on icon "button" at bounding box center [580, 173] width 4 height 6
click at [582, 187] on button "button" at bounding box center [579, 191] width 15 height 13
click at [458, 256] on div "Selected Columns Order Number Quantity Assigned Warehouse Product SKU Assigned …" at bounding box center [496, 182] width 141 height 255
click at [483, 331] on button "Save As New Template" at bounding box center [489, 329] width 77 height 16
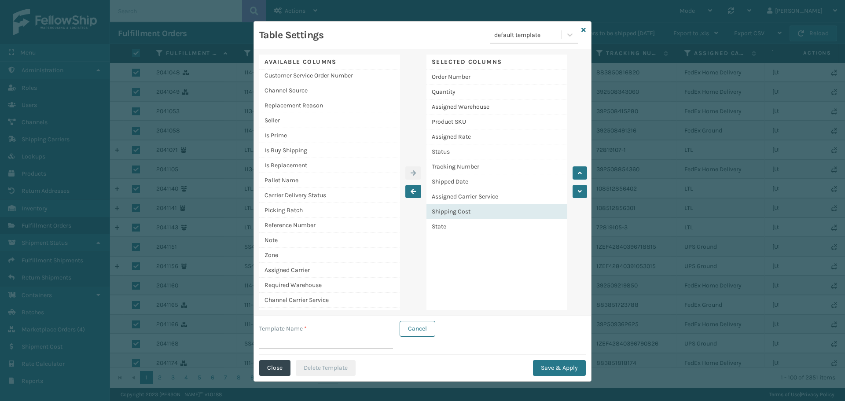
click at [306, 342] on input "Template Name *" at bounding box center [326, 341] width 134 height 16
type input "Sales Gross Template"
click at [552, 364] on button "Save & Apply" at bounding box center [559, 368] width 53 height 16
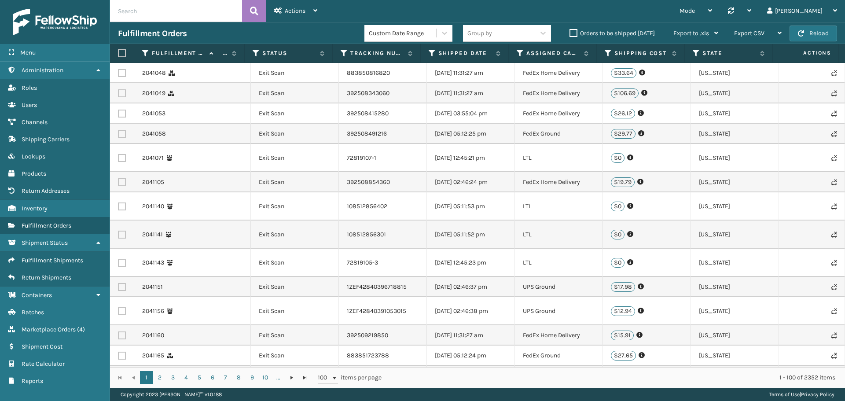
scroll to position [0, 0]
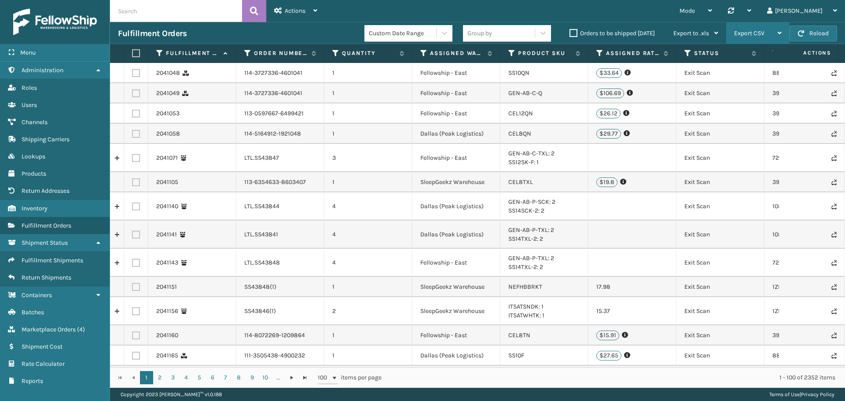
click at [782, 34] on div "Export CSV Export Current Page Export All Pages" at bounding box center [757, 33] width 63 height 22
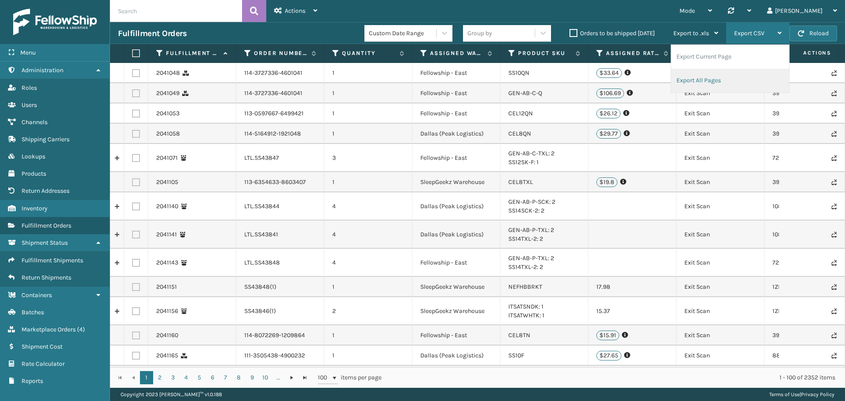
drag, startPoint x: 743, startPoint y: 74, endPoint x: 719, endPoint y: 73, distance: 24.7
click at [743, 75] on li "Export All Pages" at bounding box center [730, 81] width 118 height 24
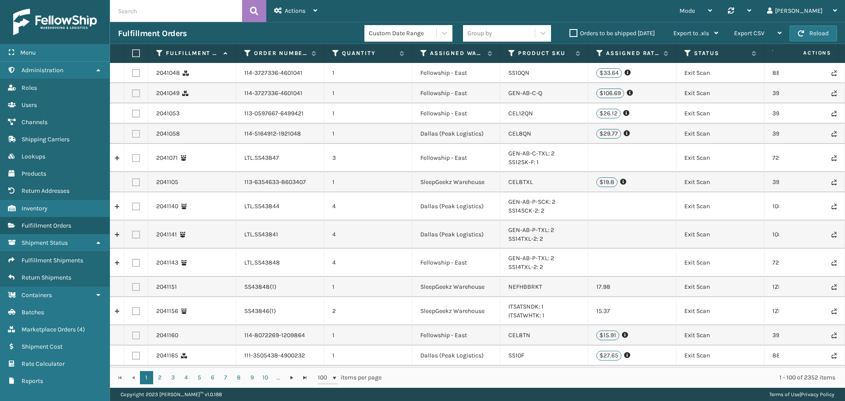
drag, startPoint x: 134, startPoint y: 51, endPoint x: 306, endPoint y: 67, distance: 172.8
click at [134, 51] on label at bounding box center [134, 53] width 5 height 8
click at [132, 51] on input "checkbox" at bounding box center [132, 54] width 0 height 6
checkbox input "true"
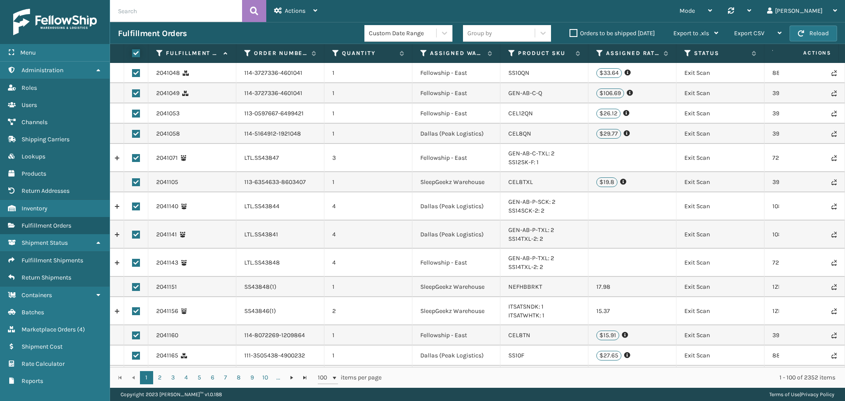
checkbox input "true"
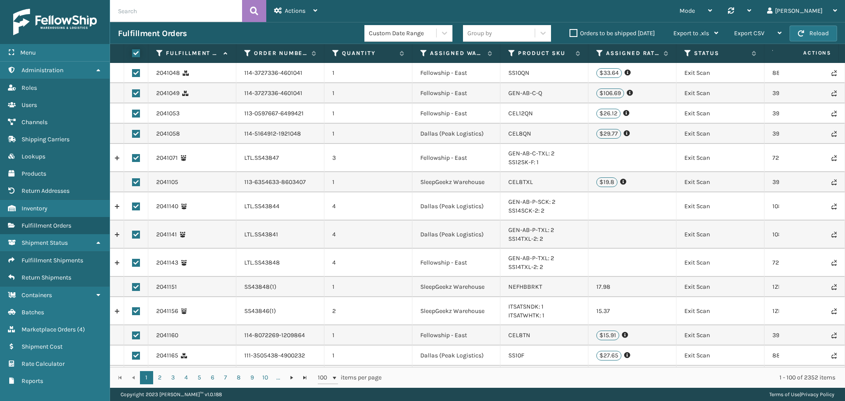
checkbox input "true"
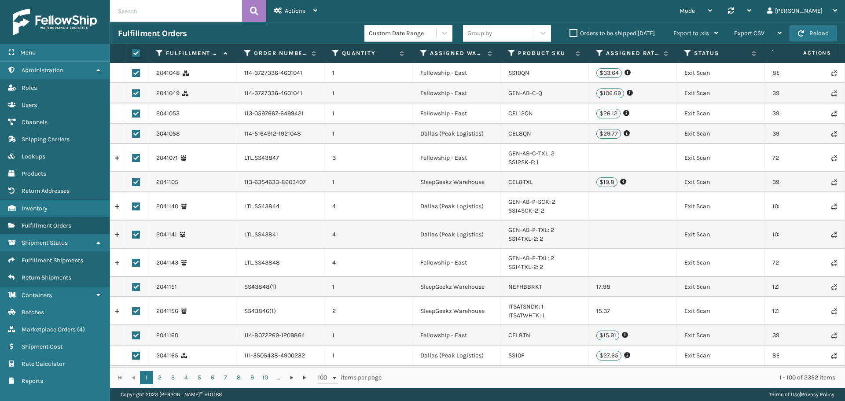
checkbox input "true"
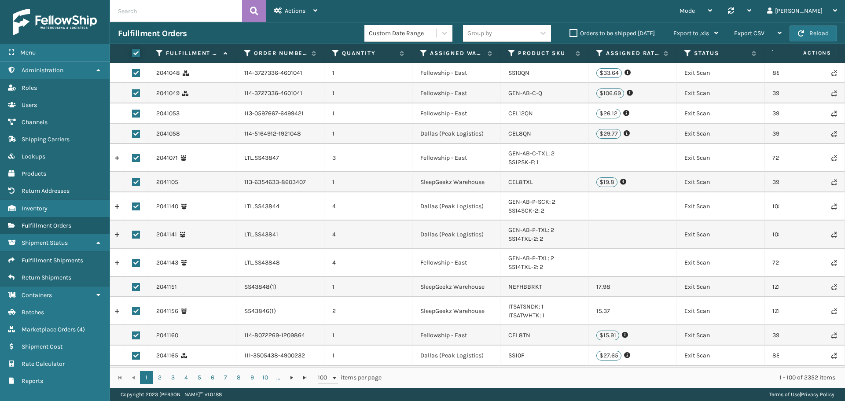
checkbox input "true"
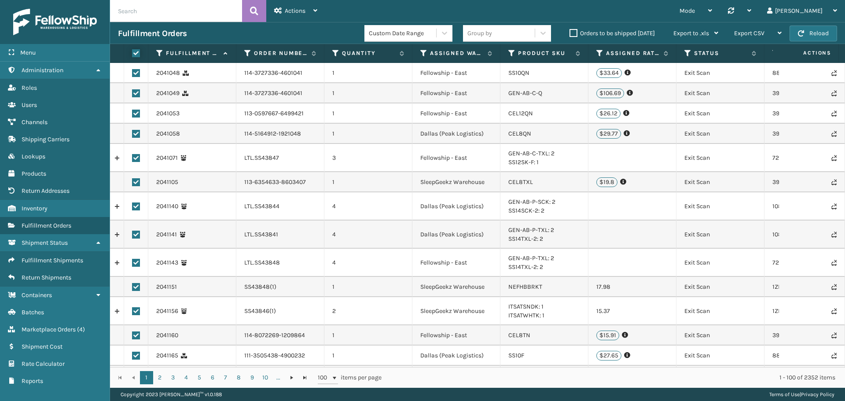
checkbox input "true"
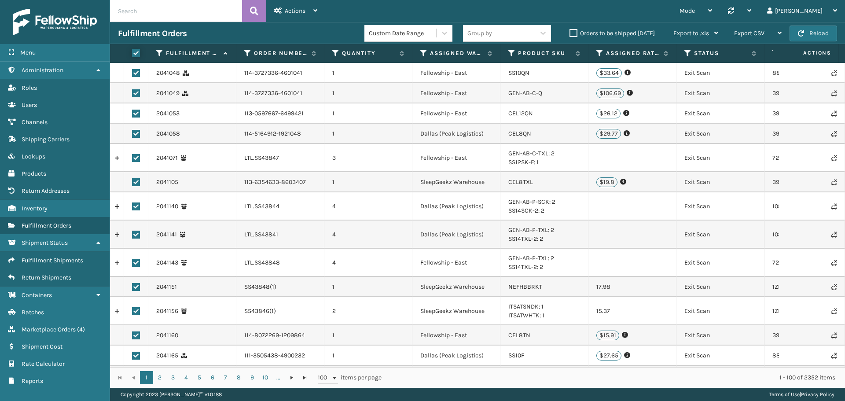
checkbox input "true"
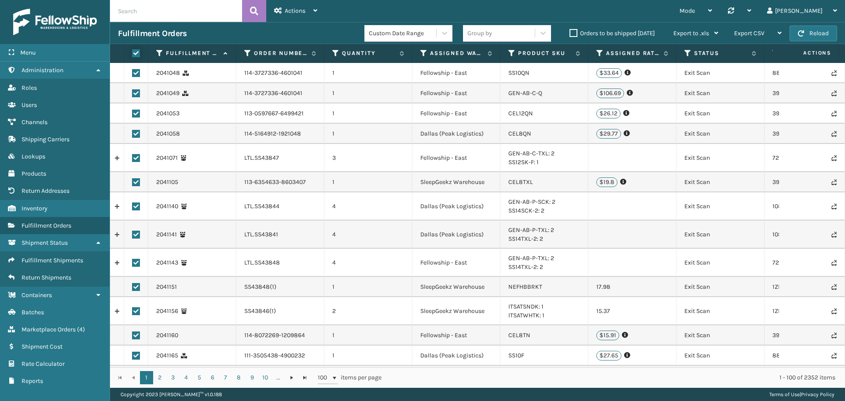
checkbox input "true"
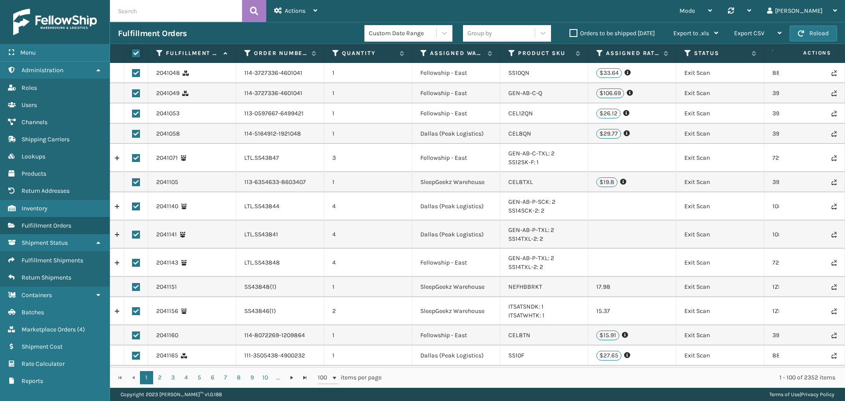
checkbox input "true"
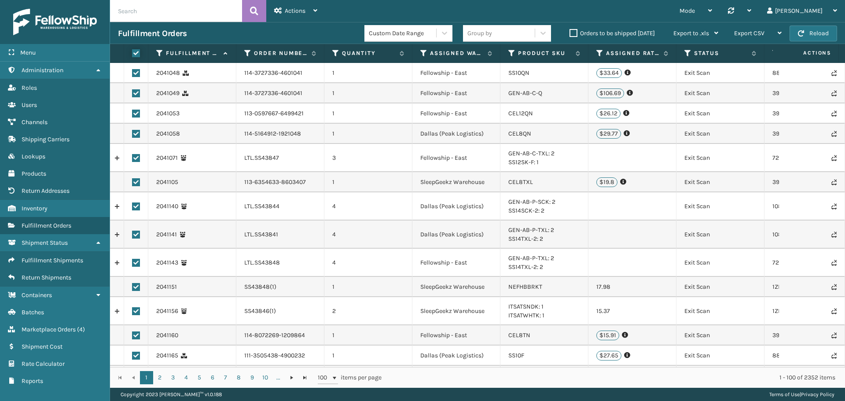
checkbox input "true"
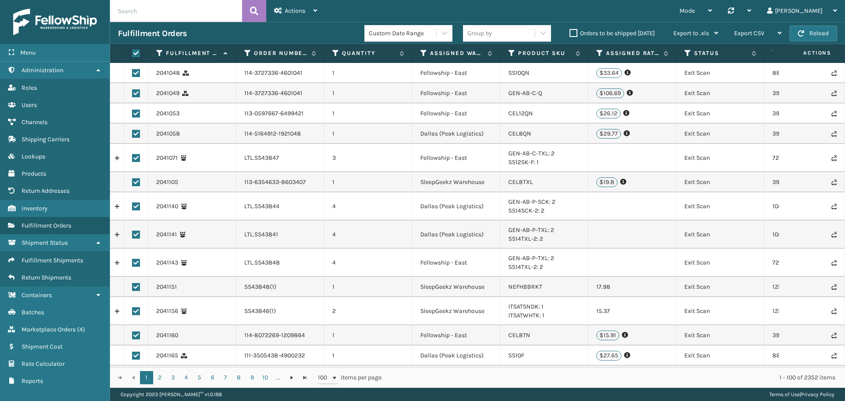
checkbox input "true"
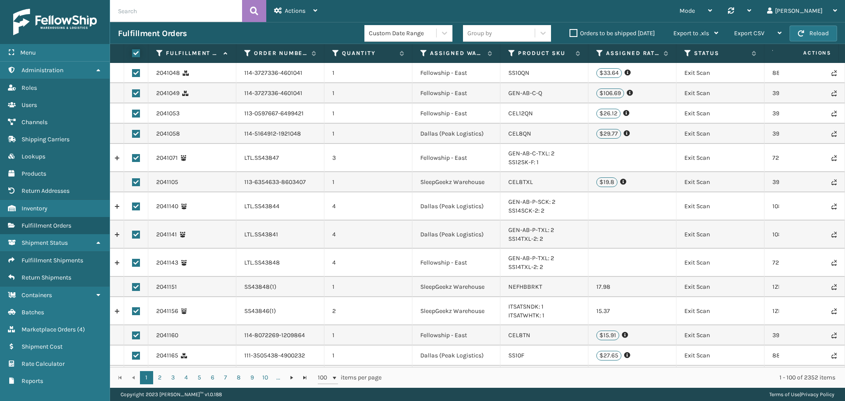
checkbox input "true"
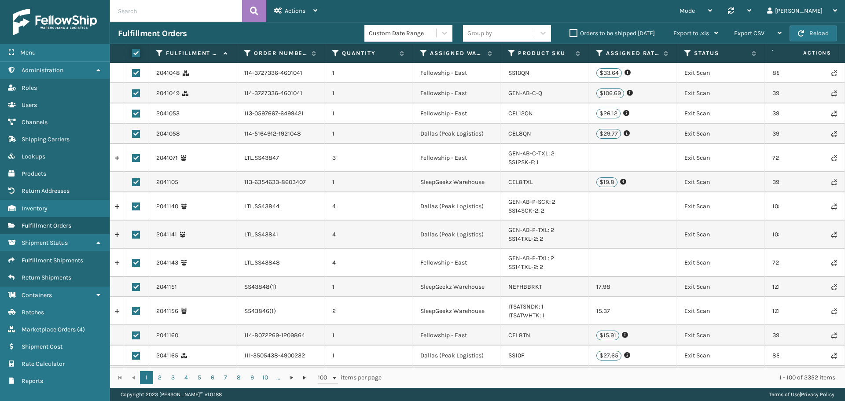
checkbox input "true"
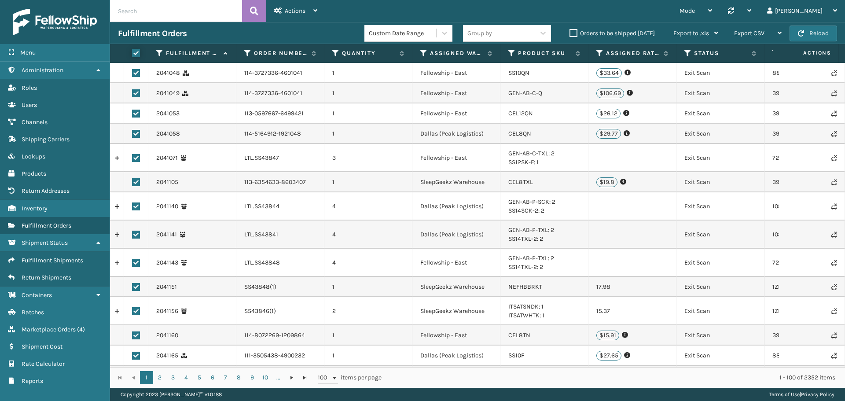
checkbox input "true"
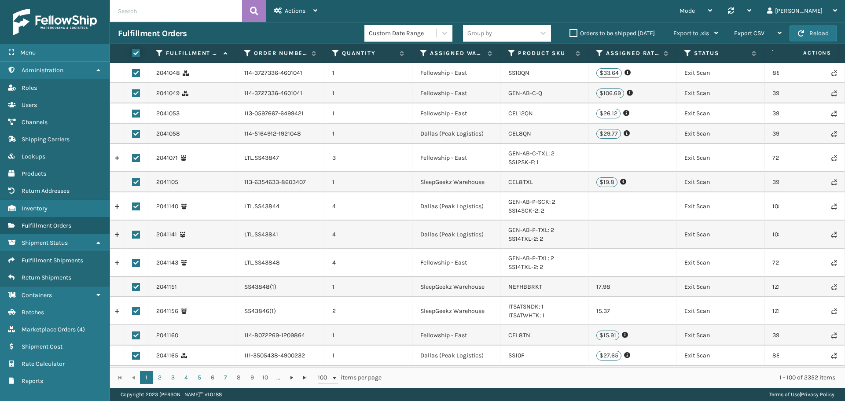
checkbox input "true"
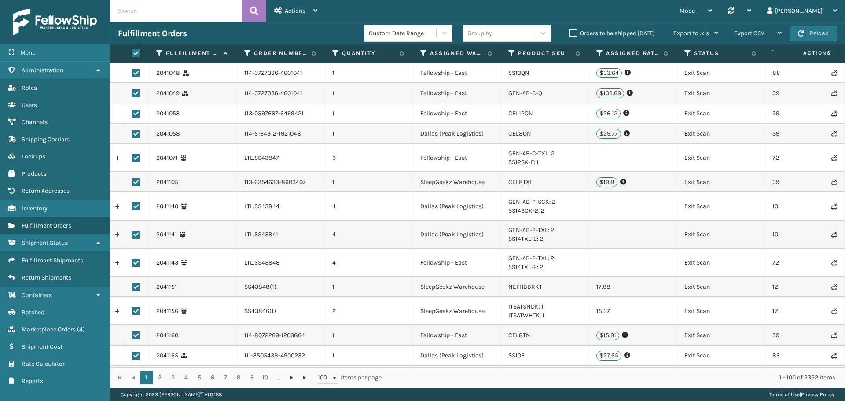
checkbox input "true"
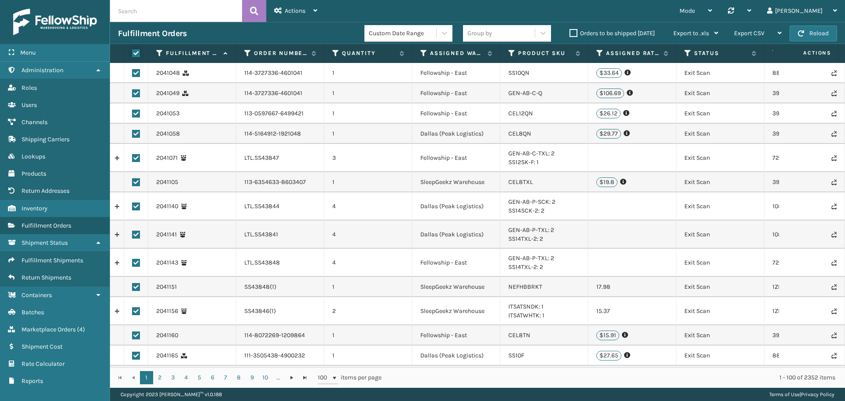
checkbox input "true"
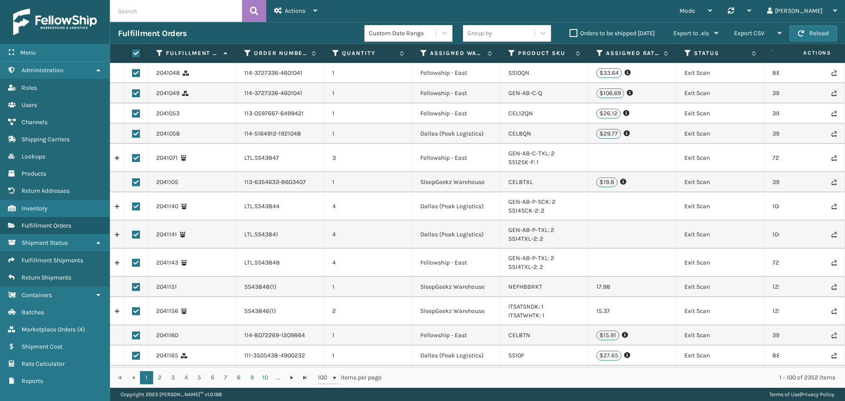
checkbox input "true"
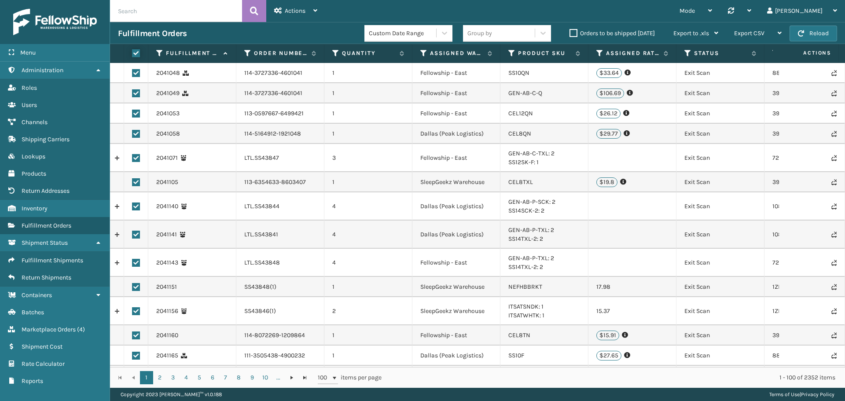
checkbox input "true"
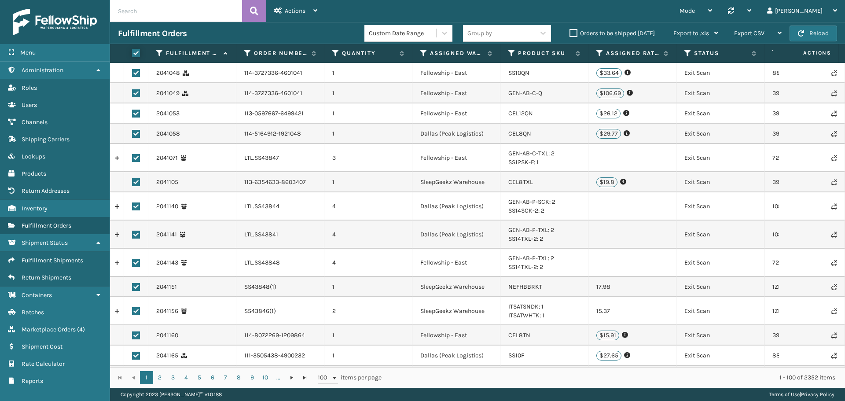
checkbox input "true"
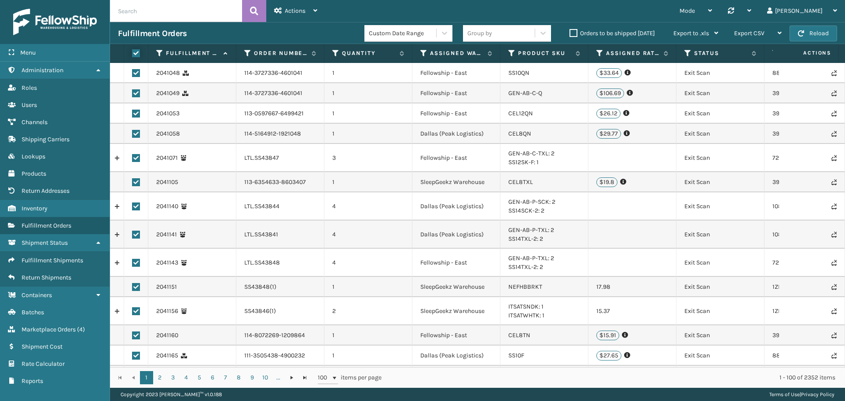
checkbox input "true"
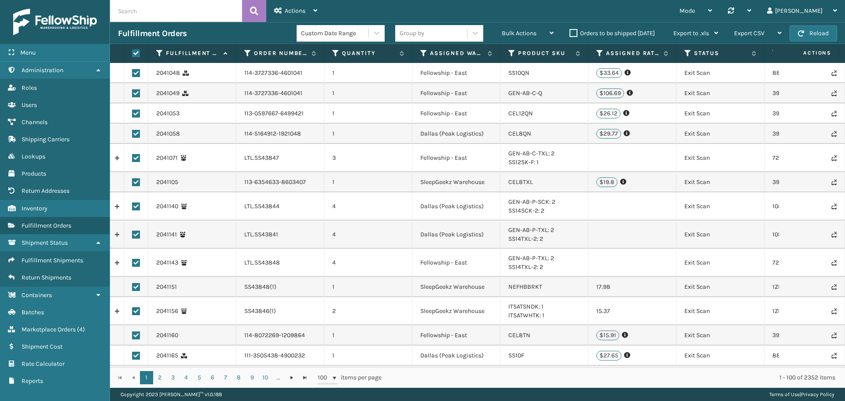
click at [133, 52] on label at bounding box center [134, 53] width 5 height 8
click at [132, 52] on input "checkbox" at bounding box center [132, 54] width 0 height 6
